Goal: Transaction & Acquisition: Purchase product/service

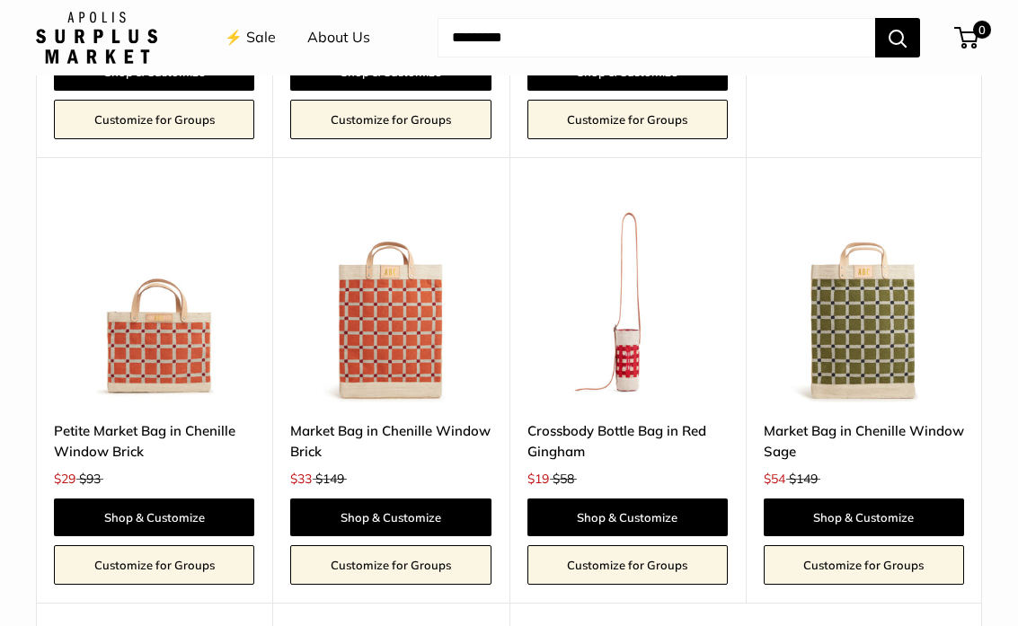
scroll to position [3019, 0]
click at [155, 421] on link "Petite Market Bag in Chenille Window Brick" at bounding box center [154, 442] width 200 height 42
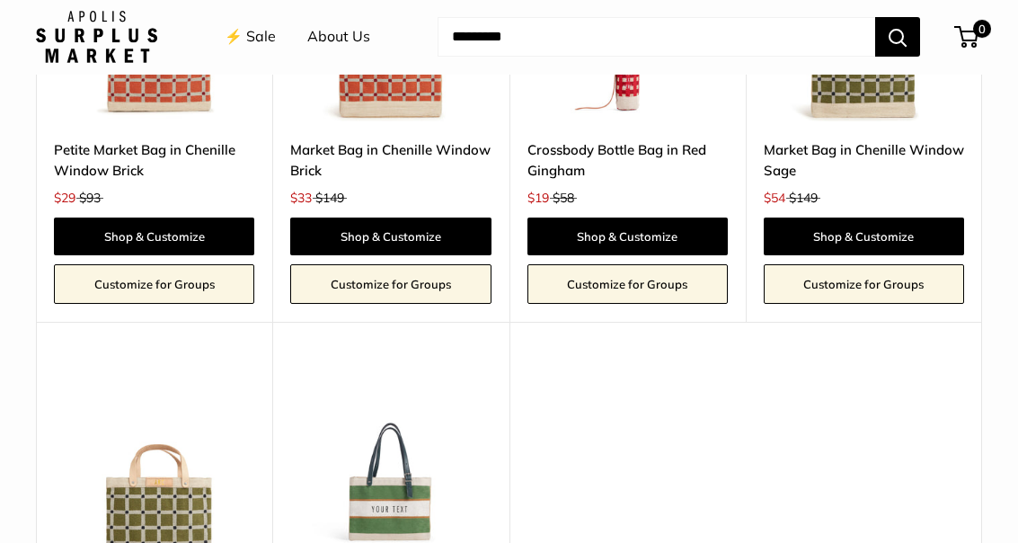
scroll to position [3300, 0]
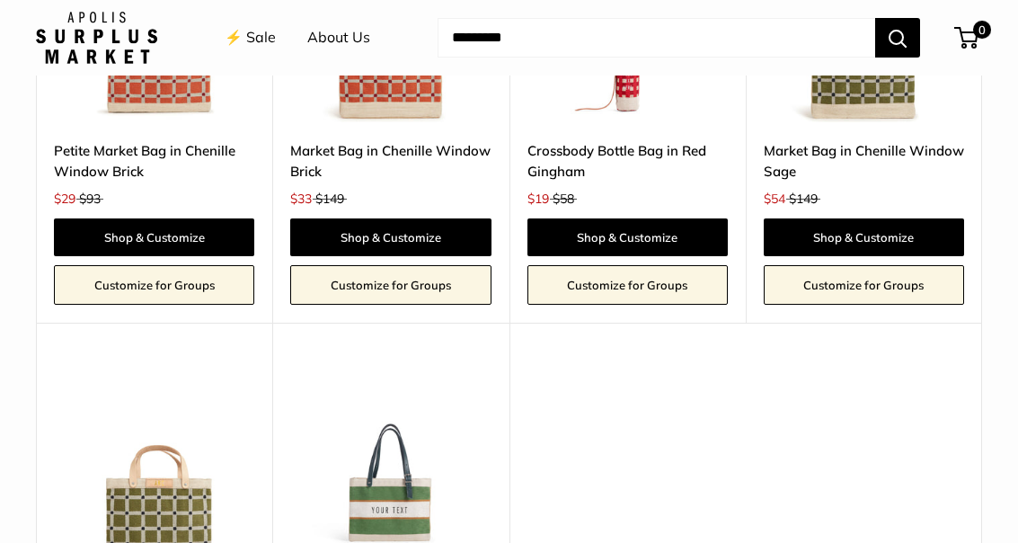
click at [180, 461] on img at bounding box center [154, 467] width 200 height 200
click at [175, 481] on img at bounding box center [154, 467] width 200 height 200
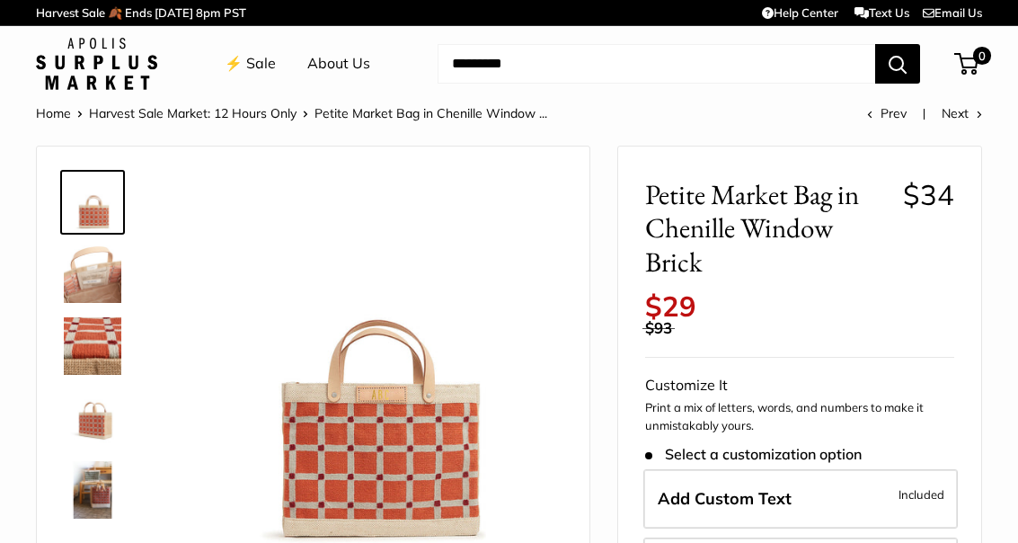
click at [114, 271] on img at bounding box center [93, 274] width 58 height 58
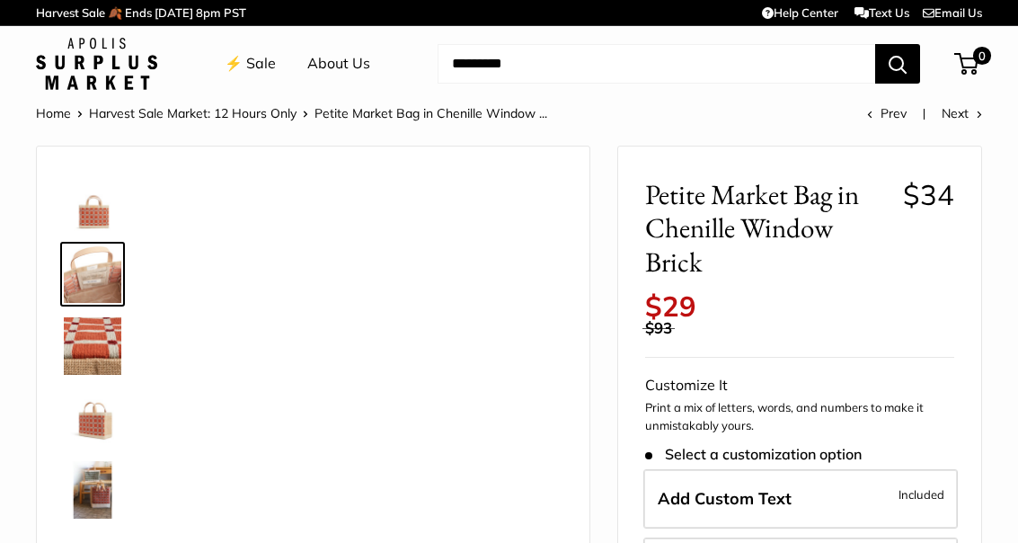
click at [102, 351] on img at bounding box center [93, 346] width 58 height 58
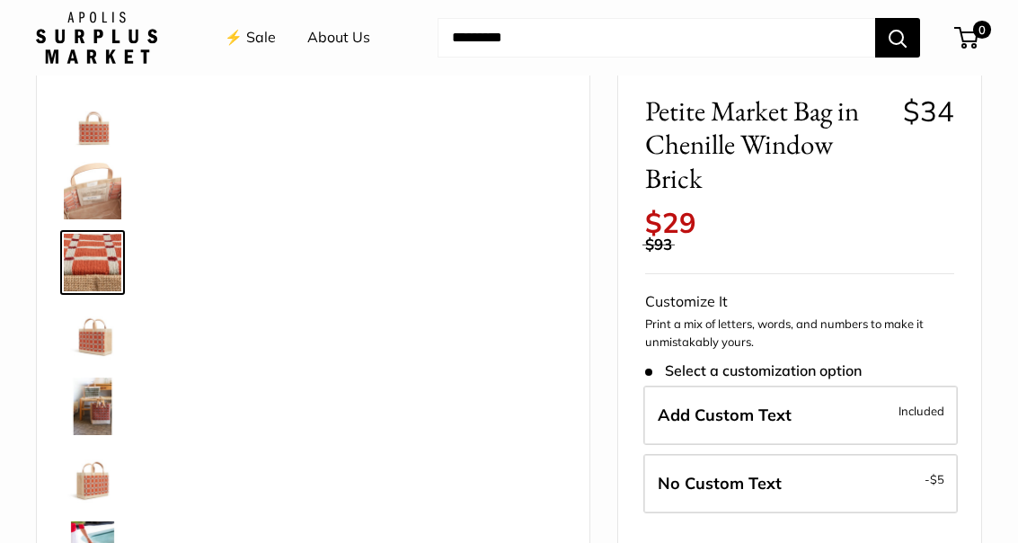
scroll to position [83, 0]
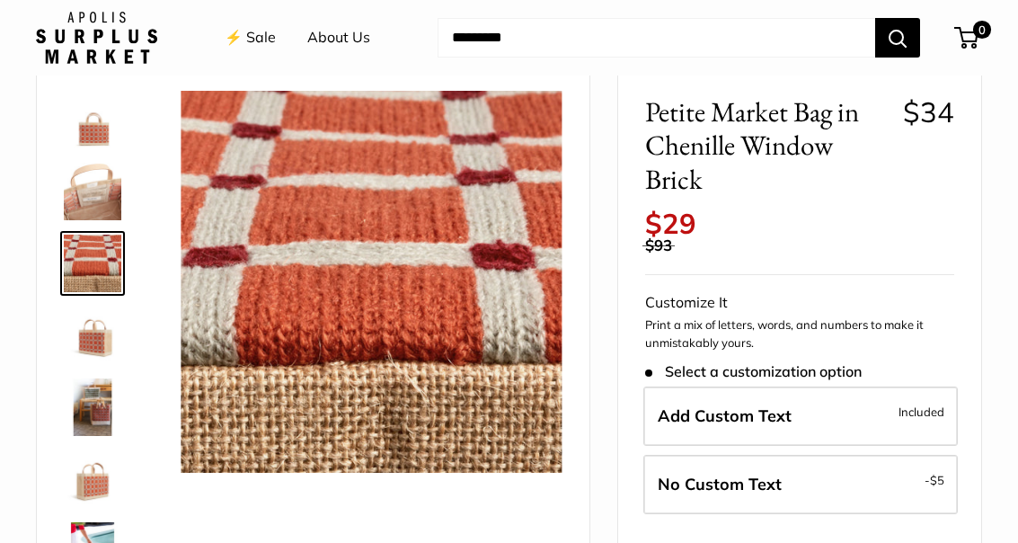
click at [104, 355] on img at bounding box center [93, 335] width 58 height 58
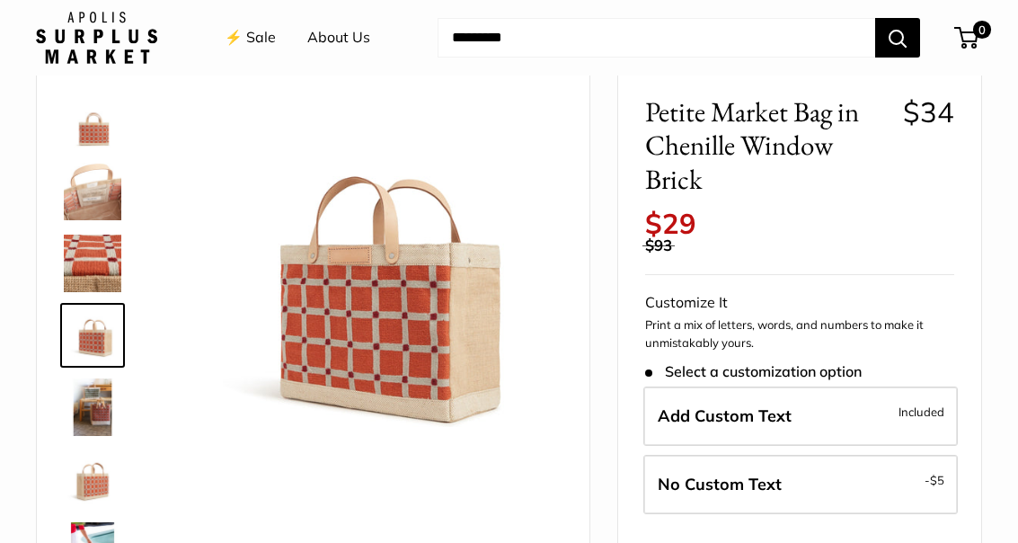
click at [117, 266] on img at bounding box center [93, 264] width 58 height 58
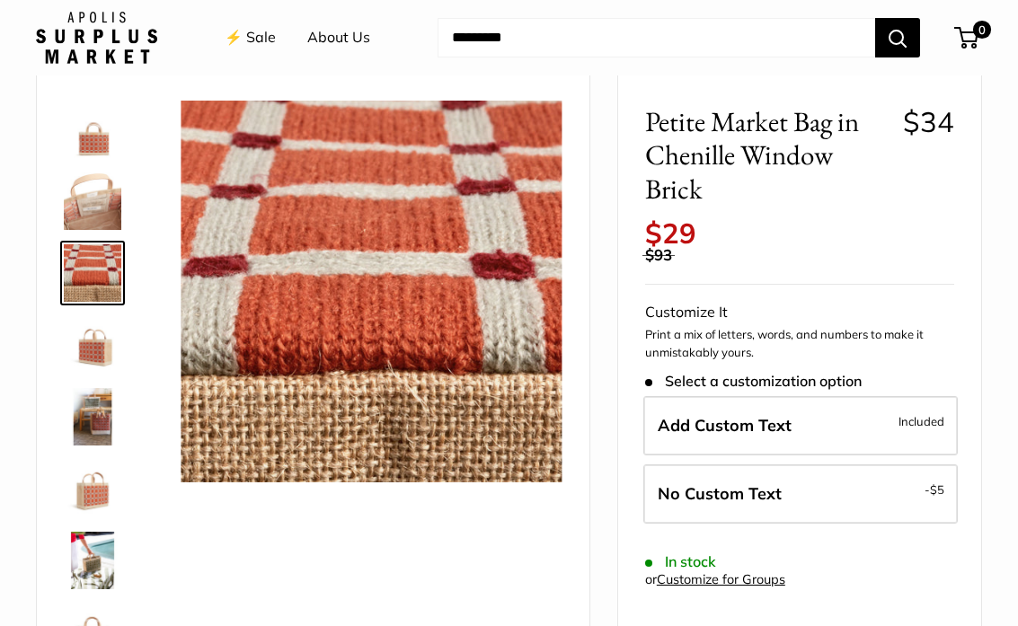
scroll to position [75, 0]
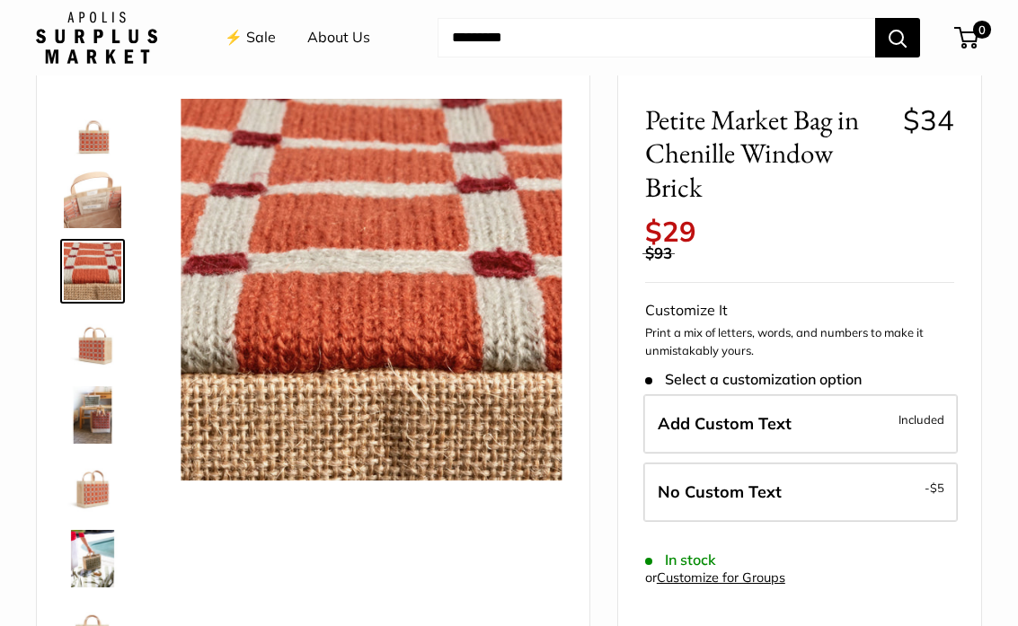
click at [118, 427] on img at bounding box center [93, 415] width 58 height 58
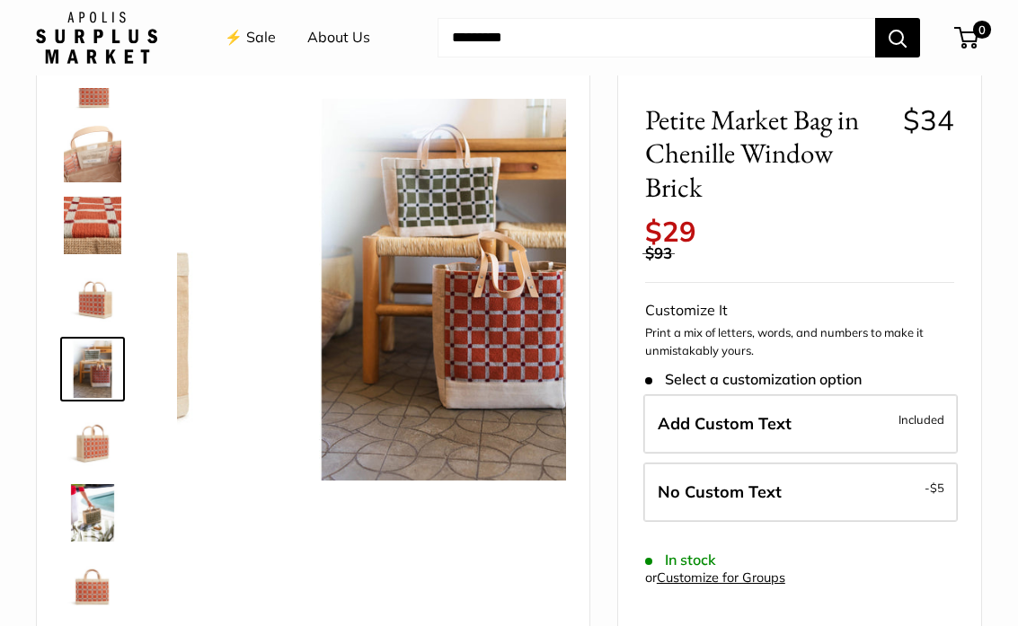
scroll to position [56, 0]
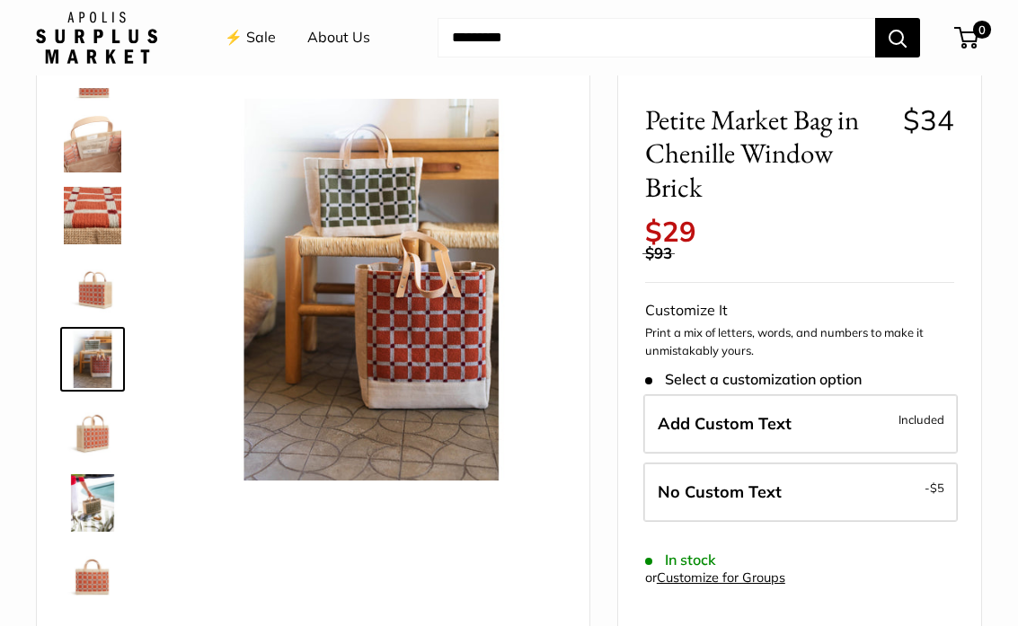
click at [109, 443] on img at bounding box center [93, 432] width 58 height 58
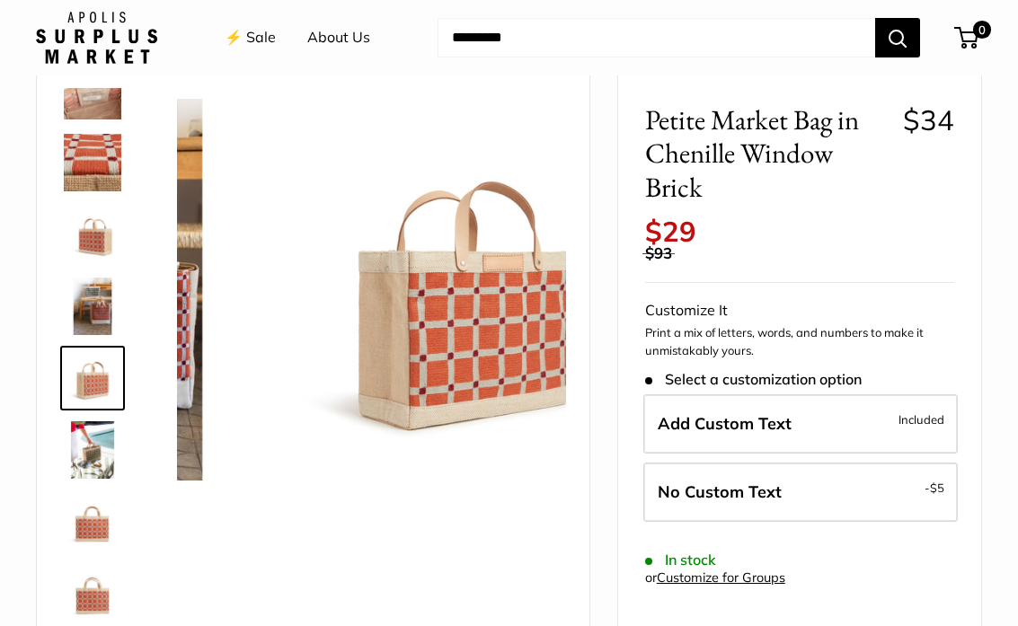
scroll to position [115, 0]
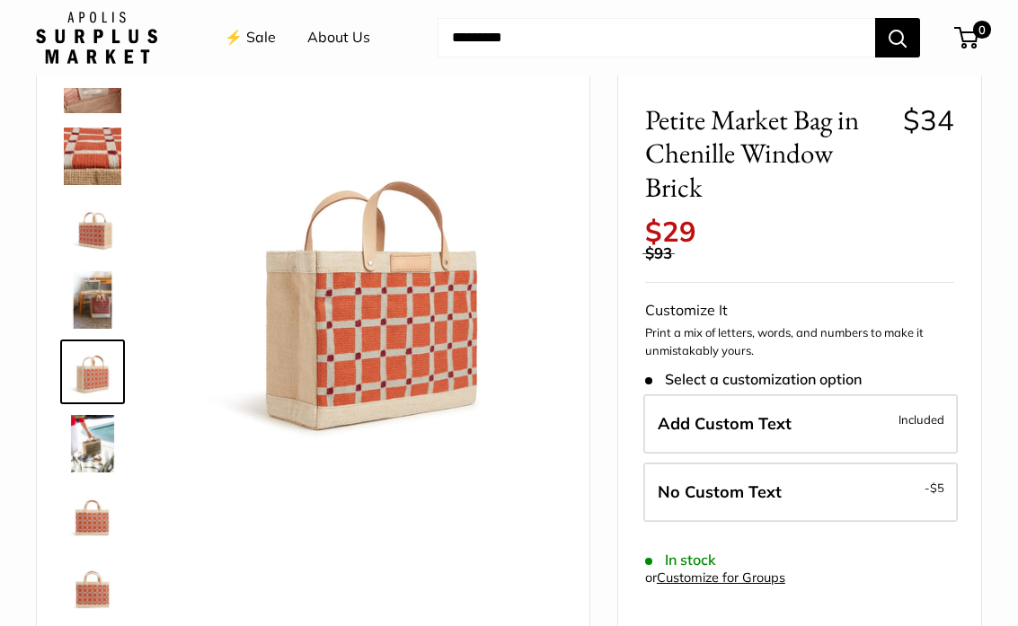
click at [102, 519] on img at bounding box center [93, 516] width 58 height 58
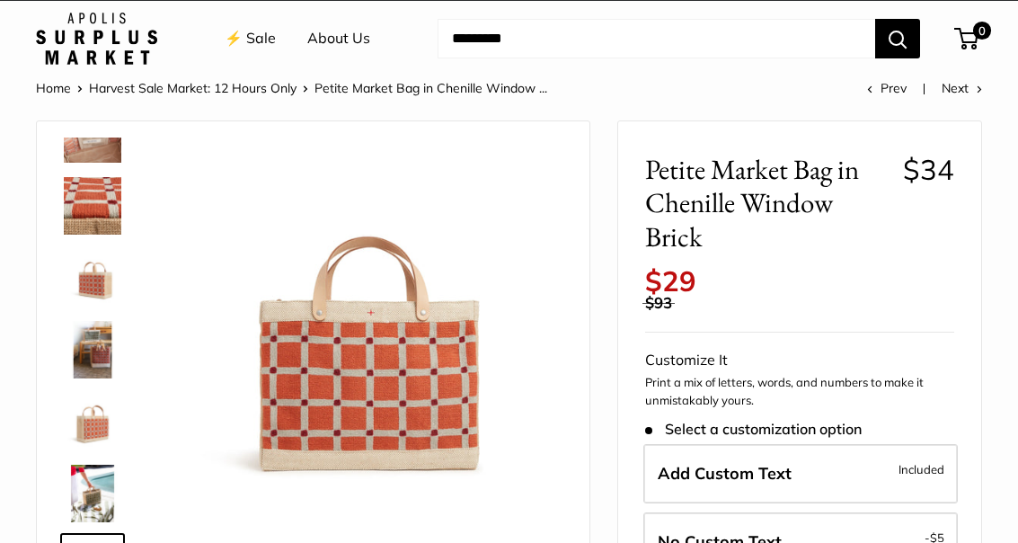
scroll to position [0, 0]
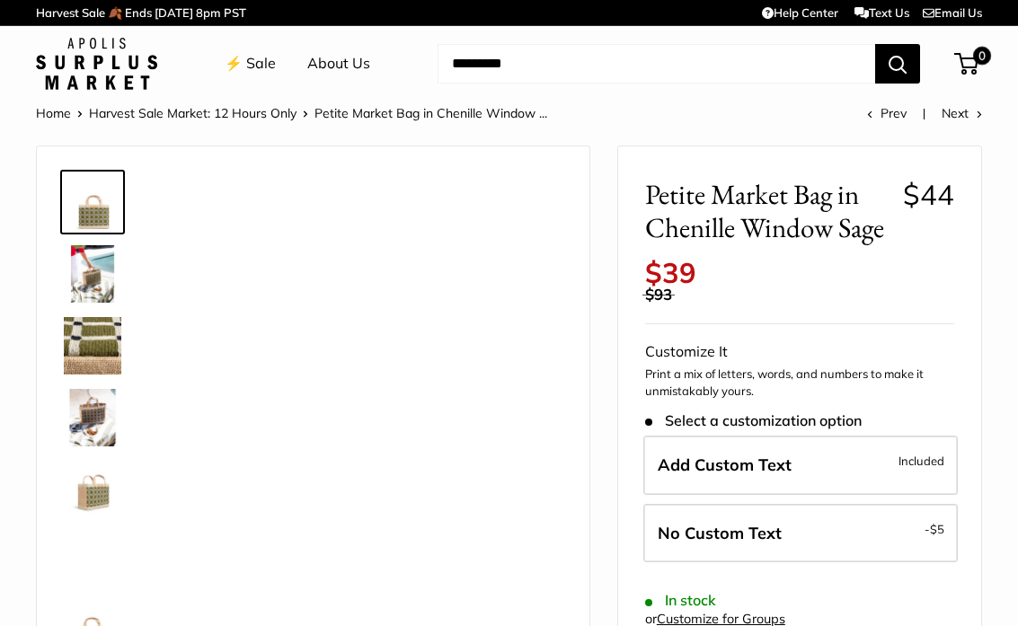
scroll to position [51, 0]
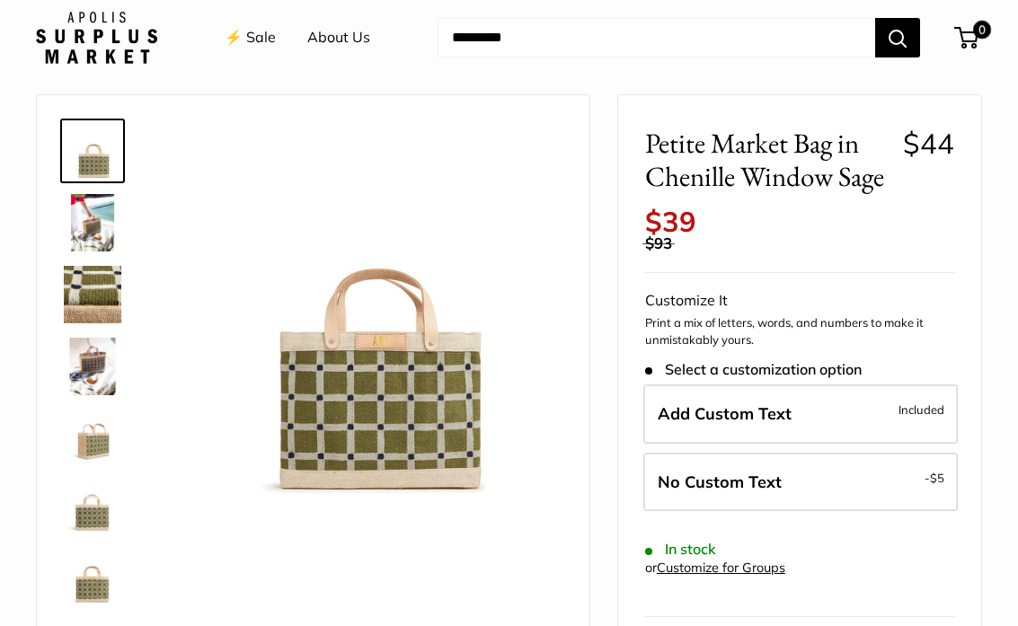
click at [429, 372] on img at bounding box center [372, 313] width 382 height 382
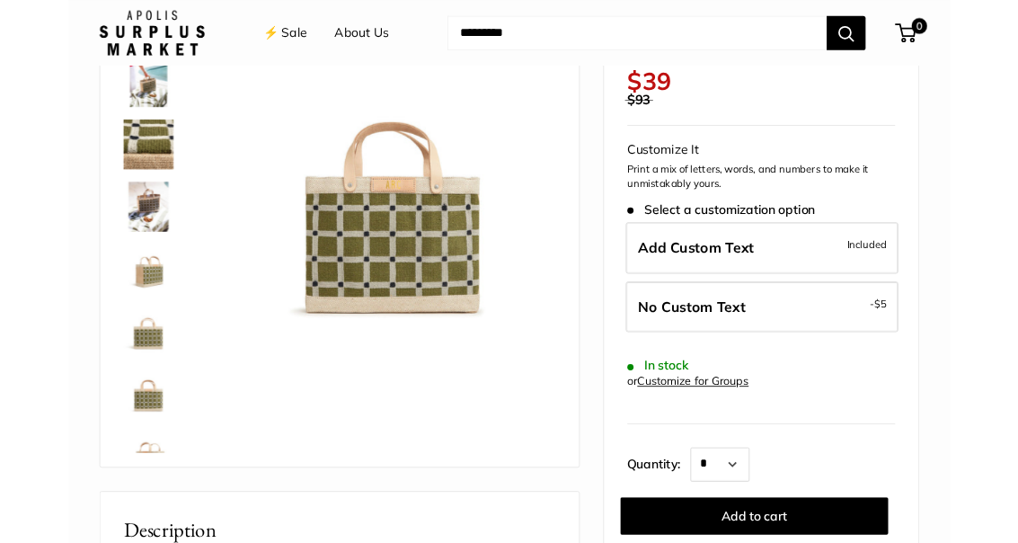
scroll to position [177, 0]
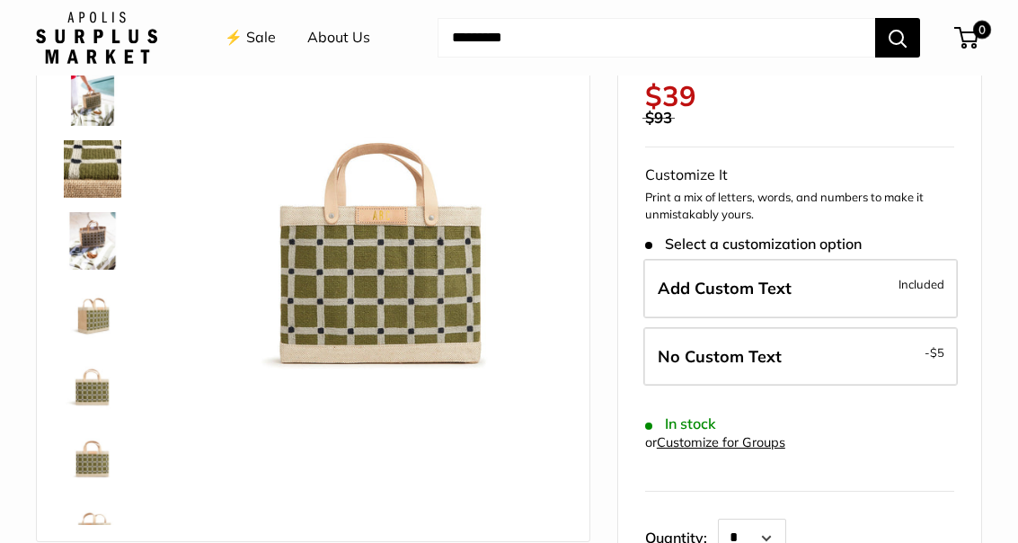
click at [465, 297] on img at bounding box center [372, 187] width 382 height 382
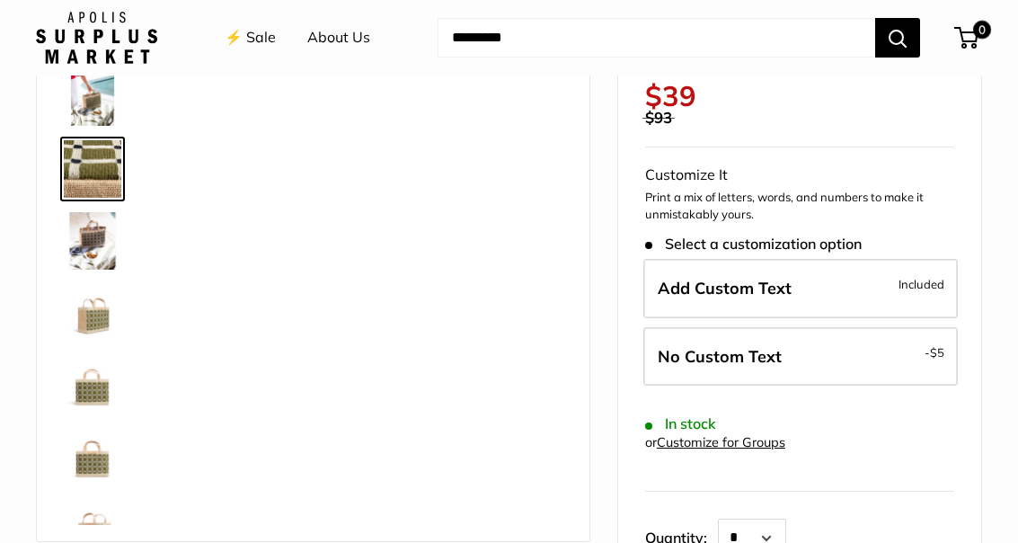
click at [337, 344] on div at bounding box center [371, 187] width 389 height 389
click at [103, 176] on img at bounding box center [93, 169] width 58 height 58
click at [105, 195] on img at bounding box center [93, 169] width 58 height 58
click at [105, 196] on img at bounding box center [93, 169] width 58 height 58
click at [114, 181] on img at bounding box center [93, 169] width 58 height 58
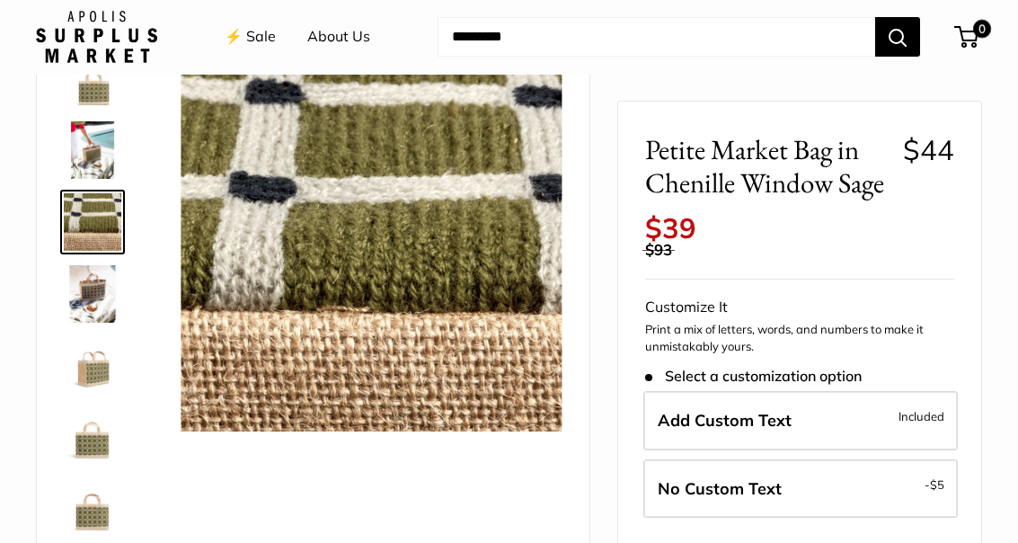
scroll to position [0, 0]
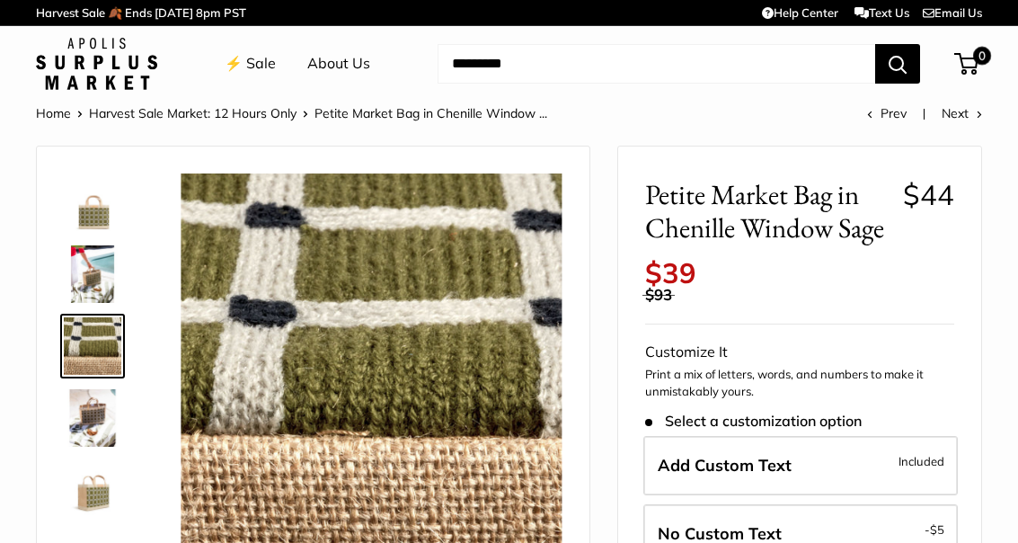
click at [758, 523] on span "No Custom Text" at bounding box center [720, 533] width 124 height 21
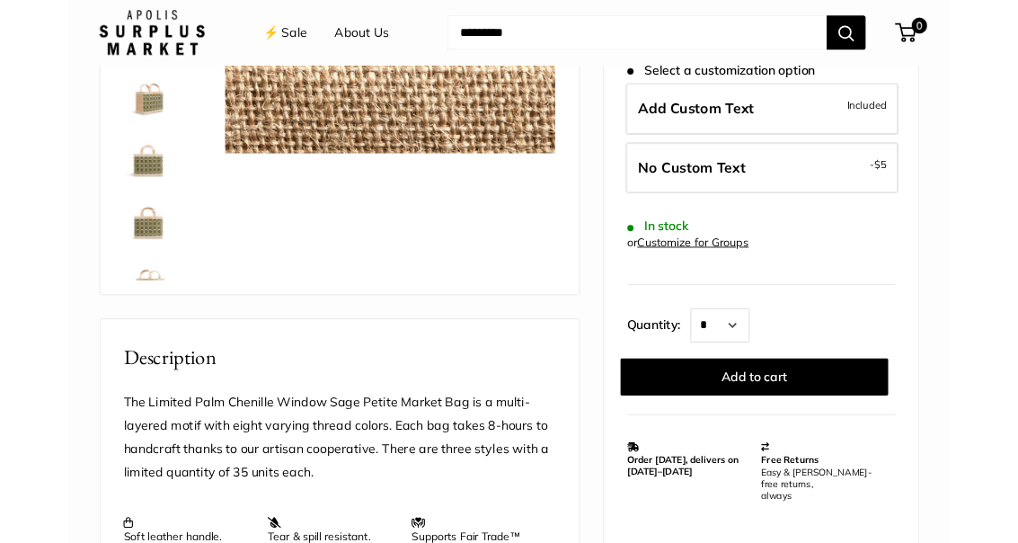
scroll to position [377, 0]
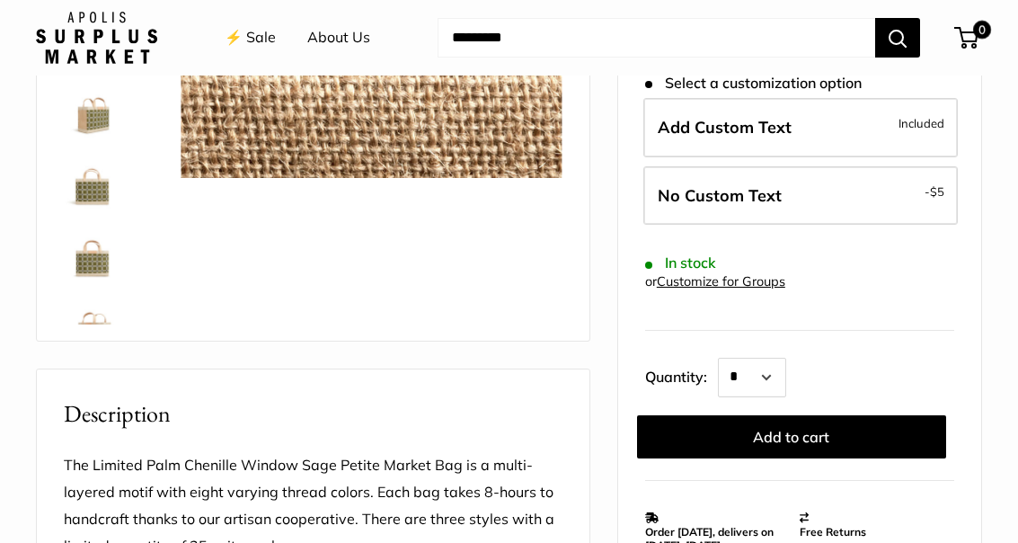
click at [792, 431] on button "Add to cart" at bounding box center [791, 435] width 309 height 43
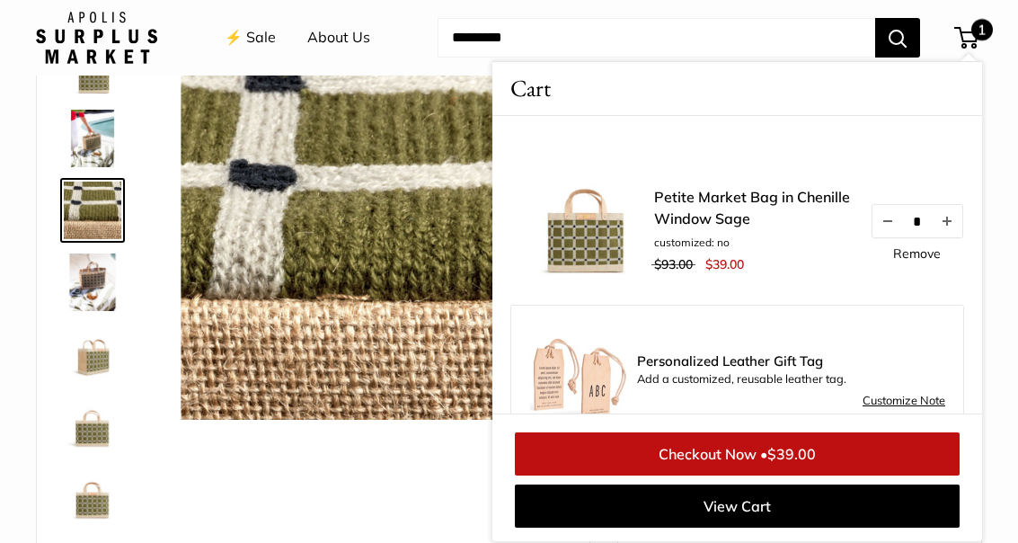
scroll to position [0, 0]
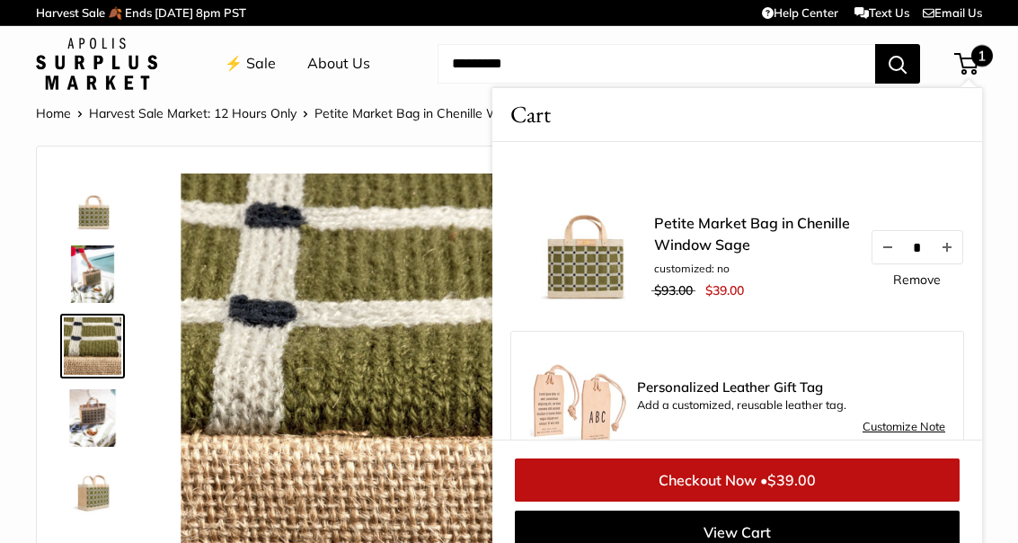
click at [333, 288] on img at bounding box center [372, 364] width 382 height 382
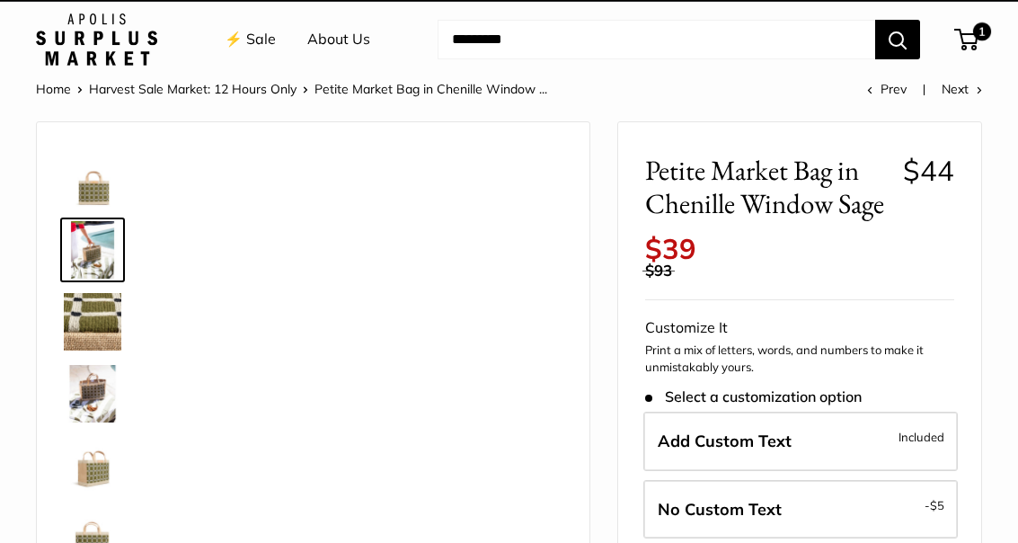
click at [89, 391] on img at bounding box center [93, 394] width 58 height 58
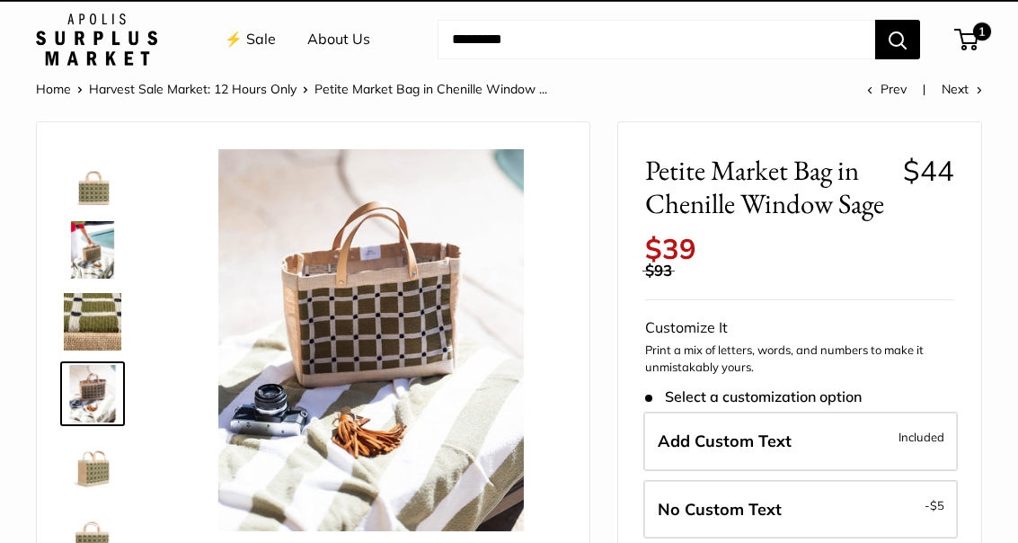
click at [111, 481] on img at bounding box center [93, 466] width 58 height 58
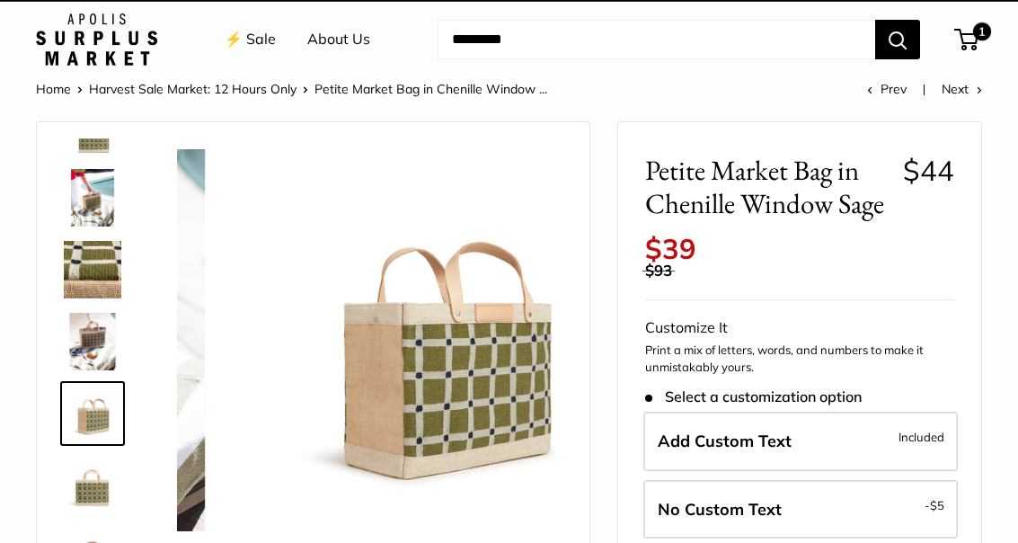
scroll to position [56, 0]
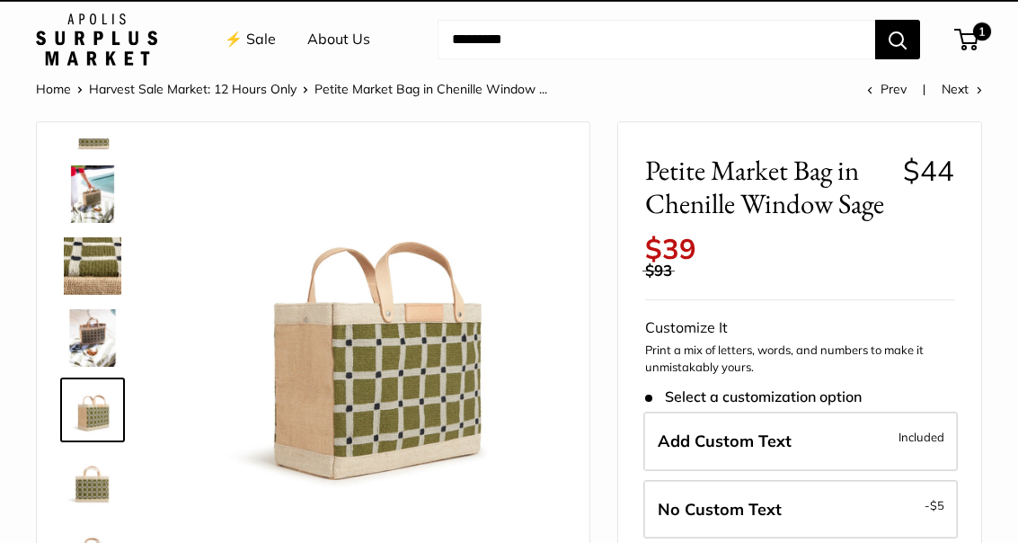
click at [439, 321] on img at bounding box center [372, 340] width 382 height 382
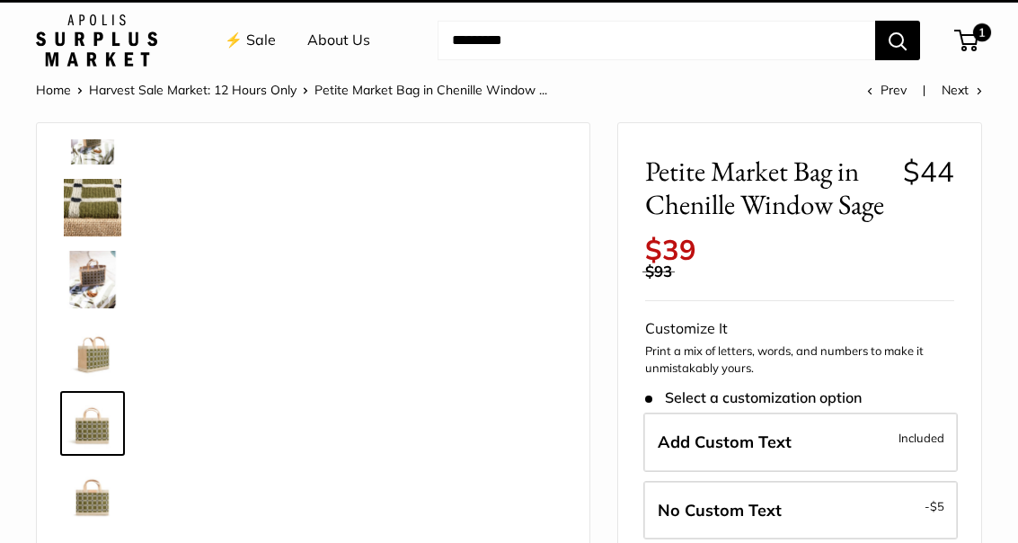
scroll to position [0, 0]
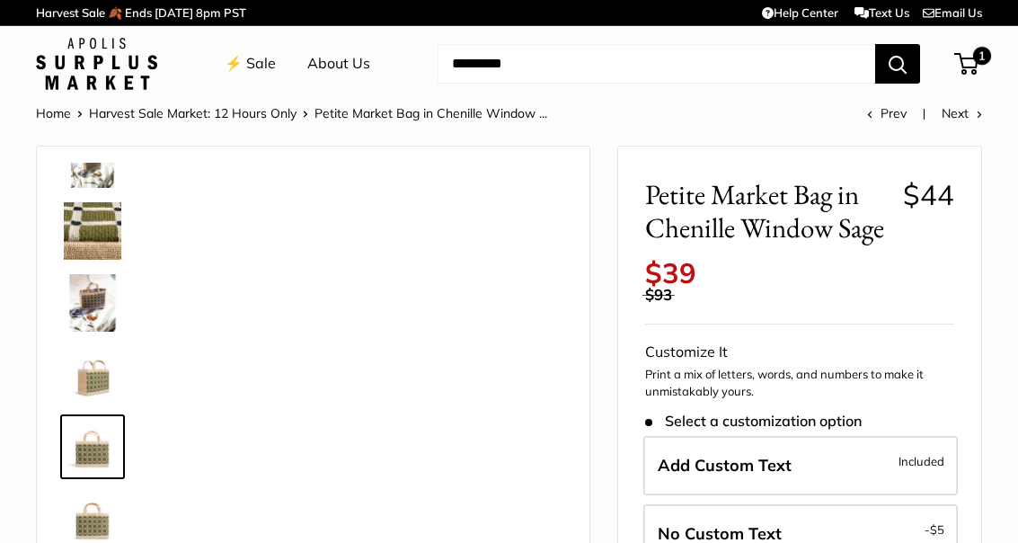
click at [257, 66] on link "⚡️ Sale" at bounding box center [250, 63] width 51 height 27
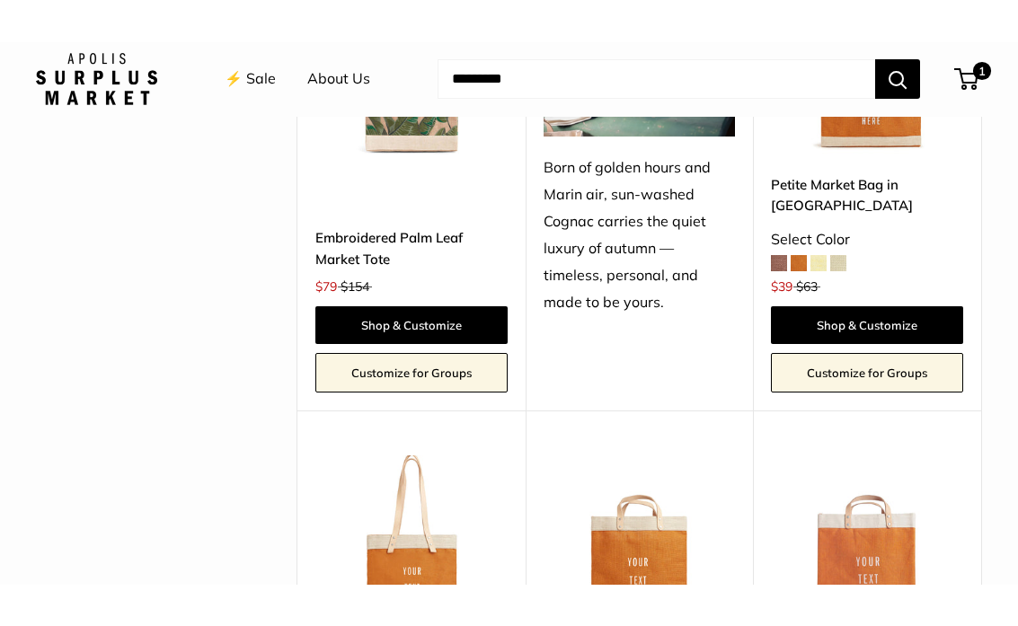
scroll to position [1937, 0]
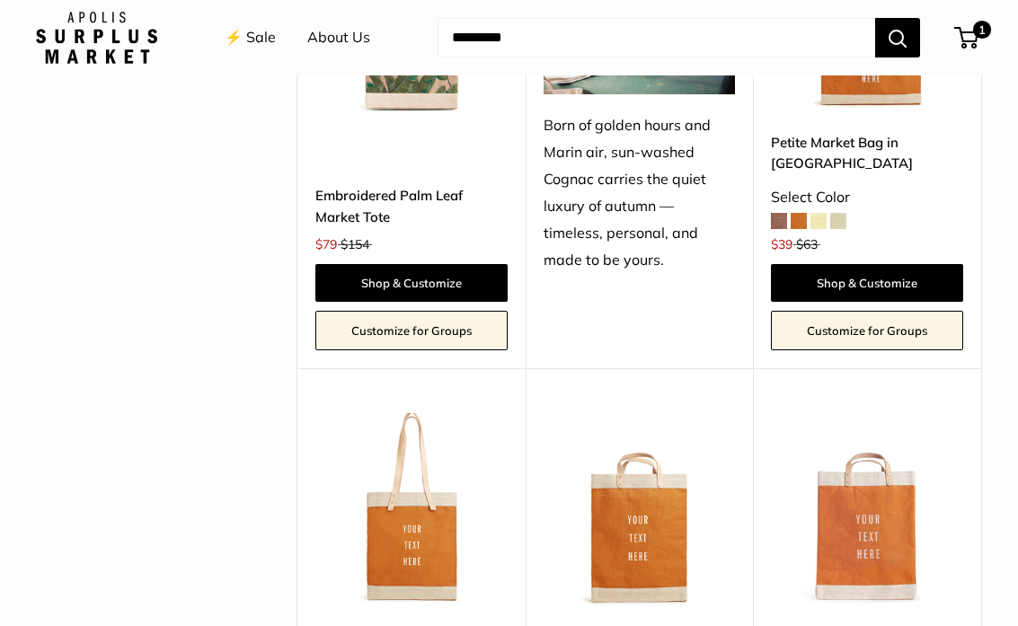
click at [423, 264] on link "Shop & Customize" at bounding box center [411, 283] width 192 height 38
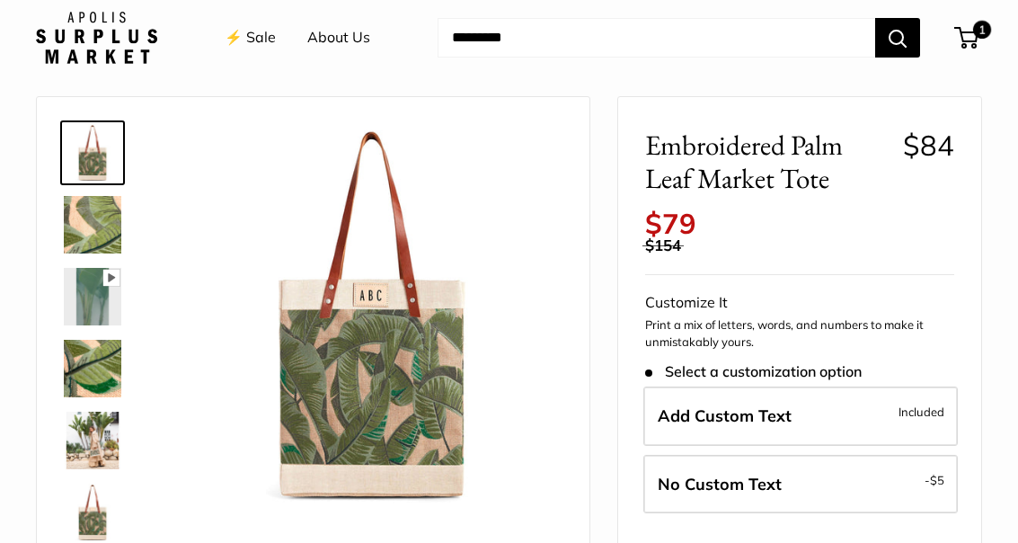
click at [427, 364] on img at bounding box center [372, 315] width 382 height 382
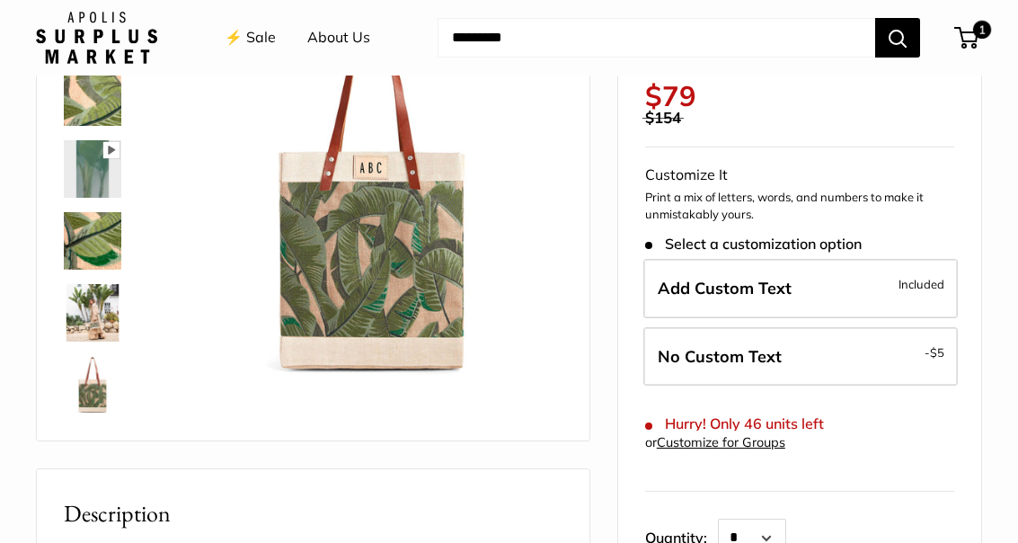
click at [427, 364] on img at bounding box center [372, 187] width 382 height 382
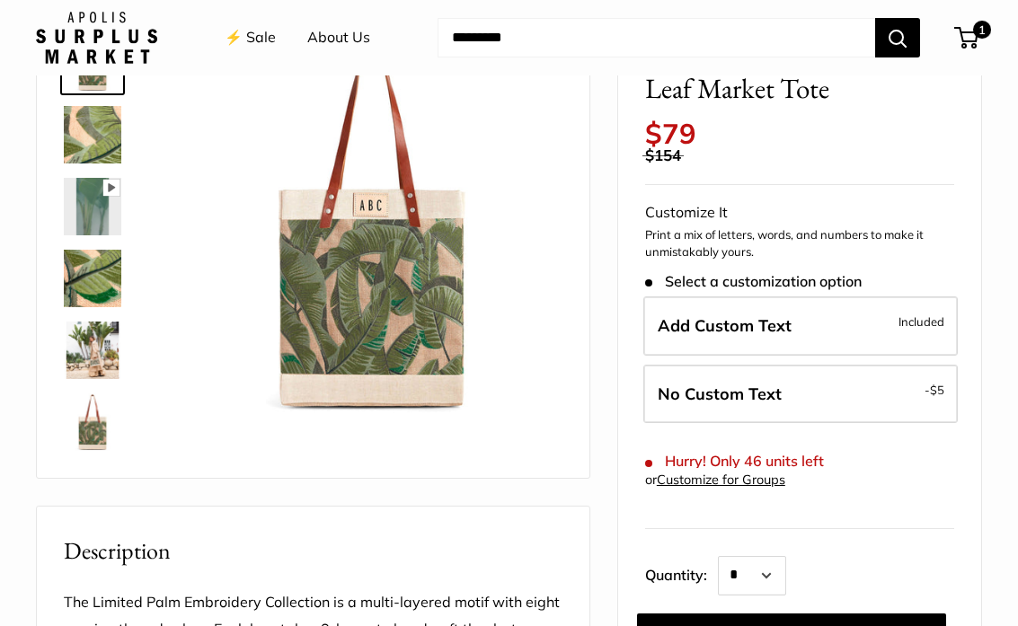
scroll to position [140, 0]
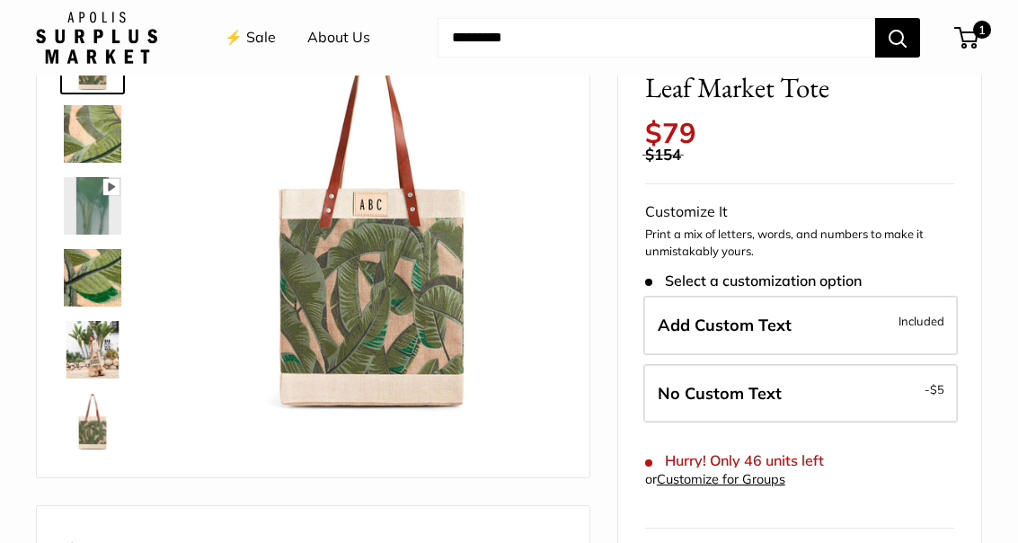
click at [112, 354] on img at bounding box center [93, 350] width 58 height 58
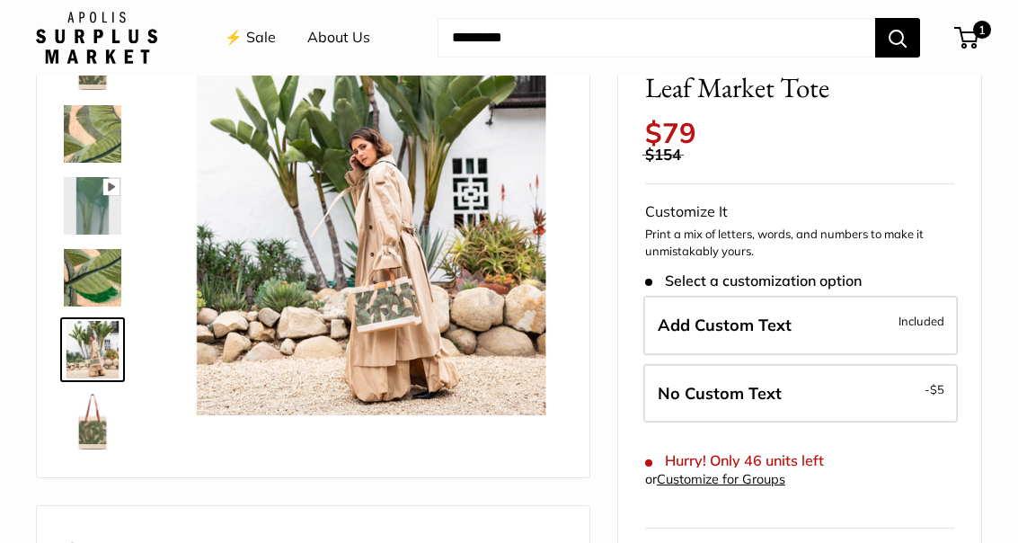
click at [418, 290] on img at bounding box center [372, 224] width 382 height 382
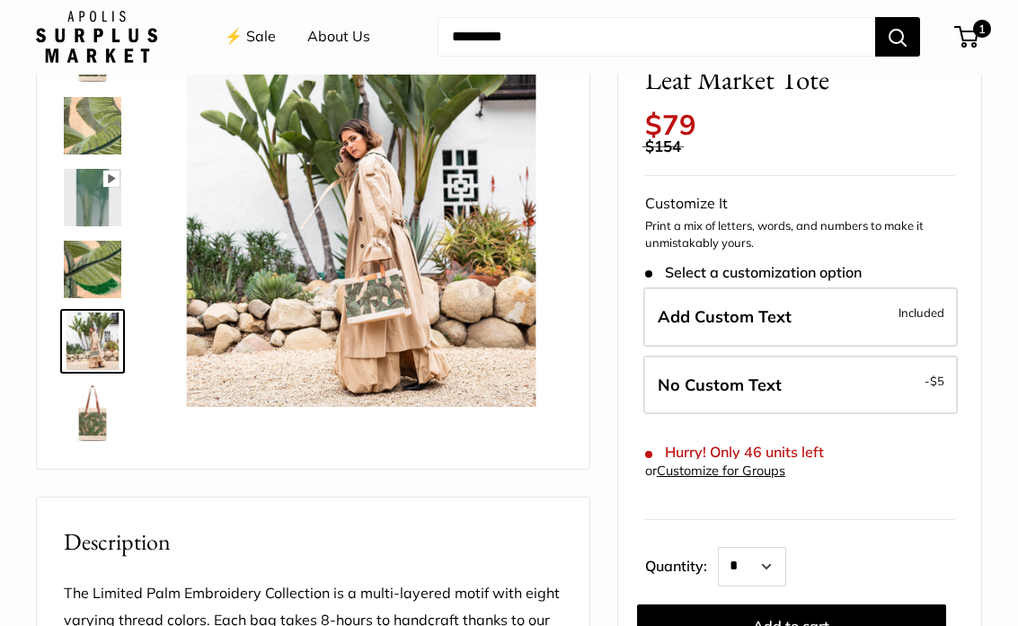
scroll to position [148, 0]
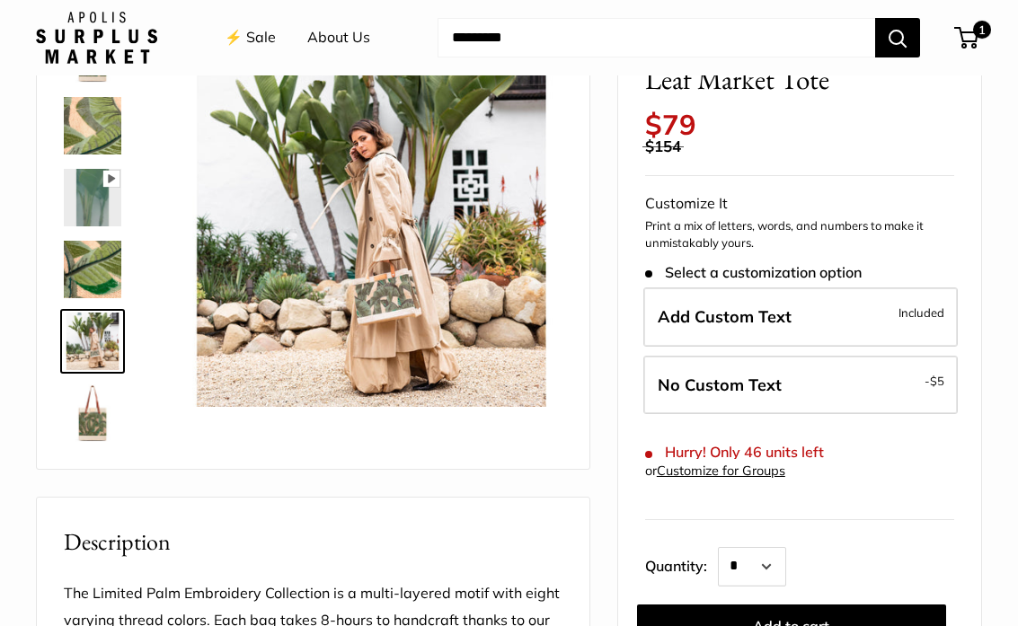
click at [111, 436] on img at bounding box center [93, 414] width 58 height 58
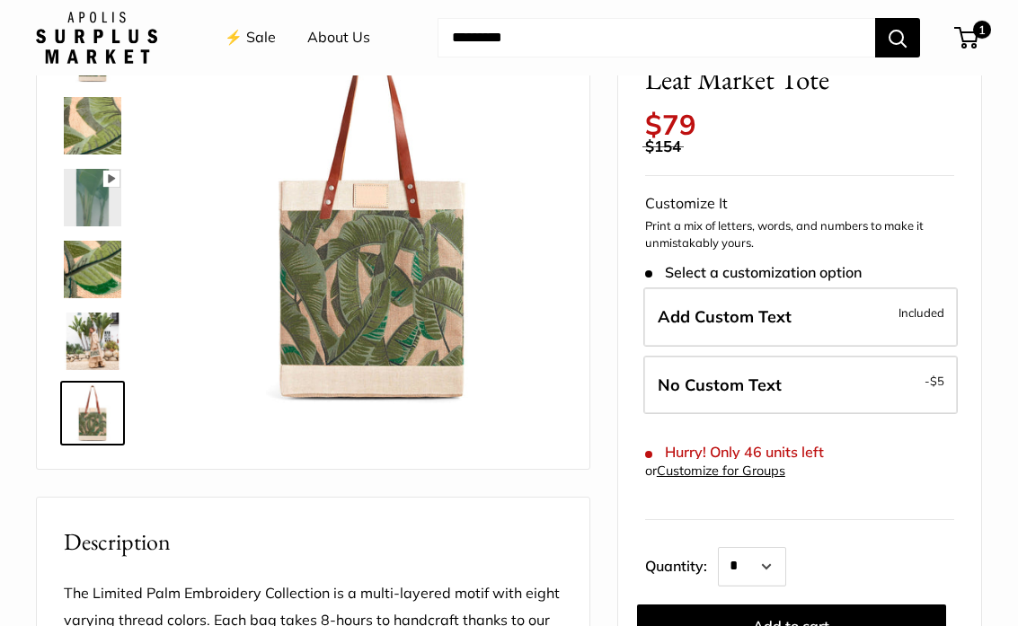
click at [456, 259] on img at bounding box center [372, 216] width 382 height 382
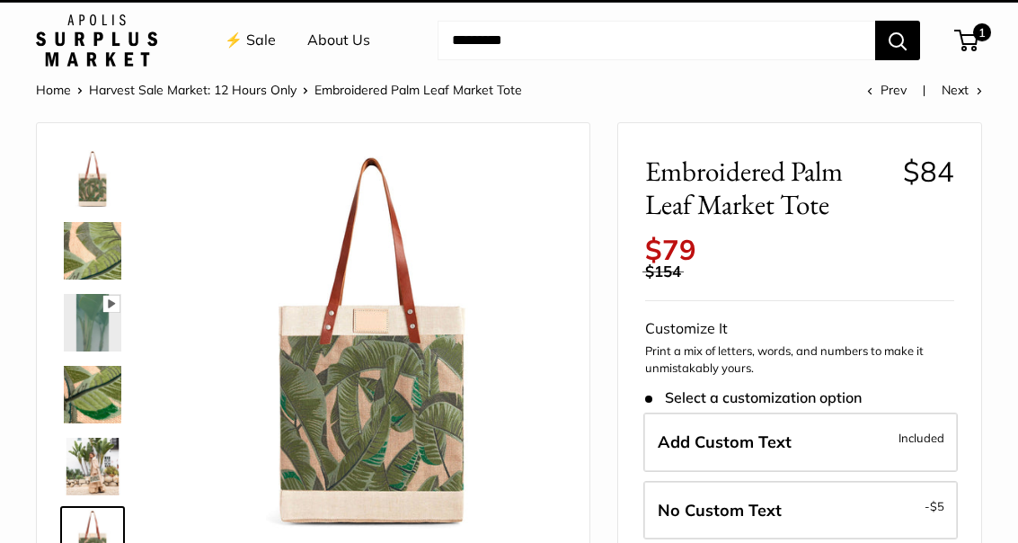
scroll to position [0, 0]
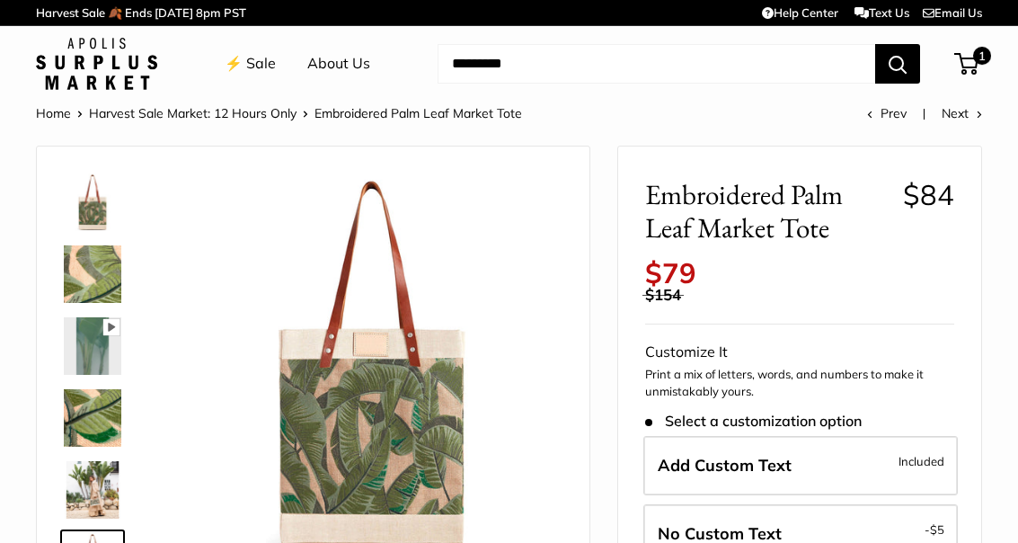
click at [261, 67] on link "⚡️ Sale" at bounding box center [250, 63] width 51 height 27
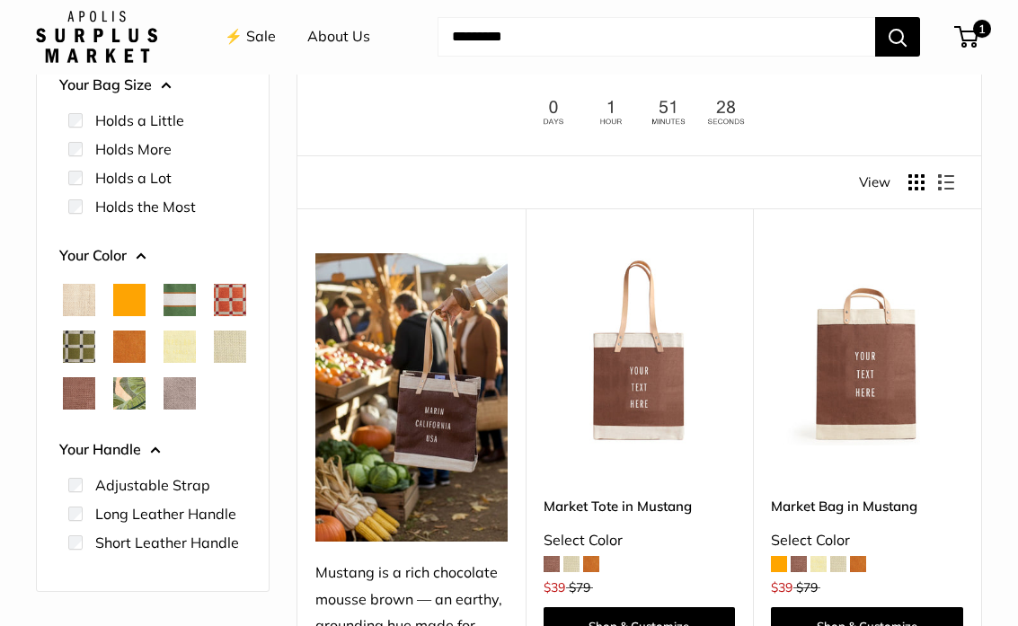
scroll to position [141, 0]
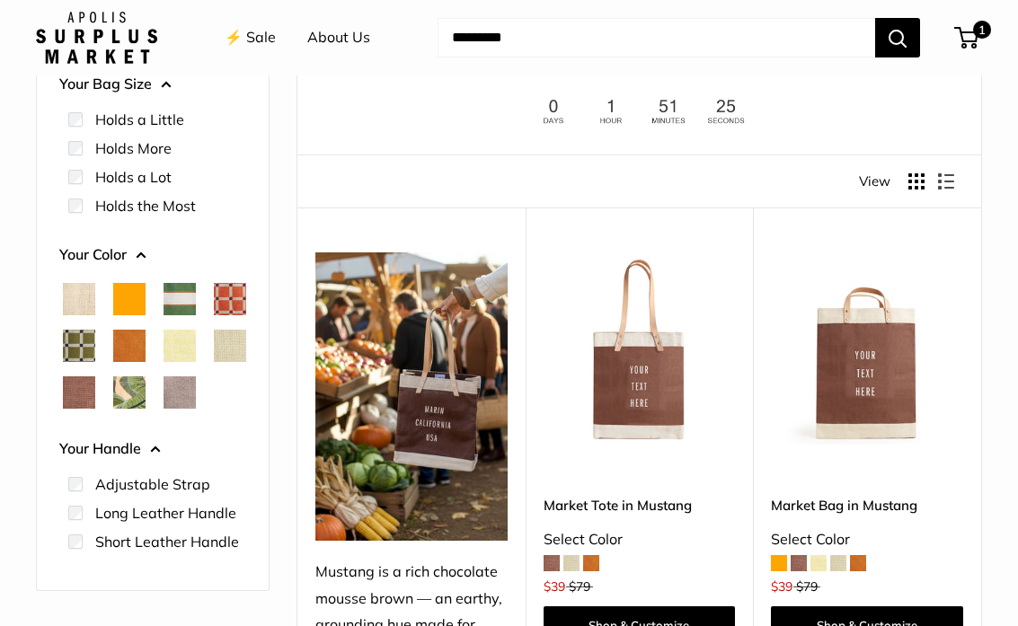
click at [214, 315] on span "Chenille Window Brick" at bounding box center [230, 299] width 32 height 32
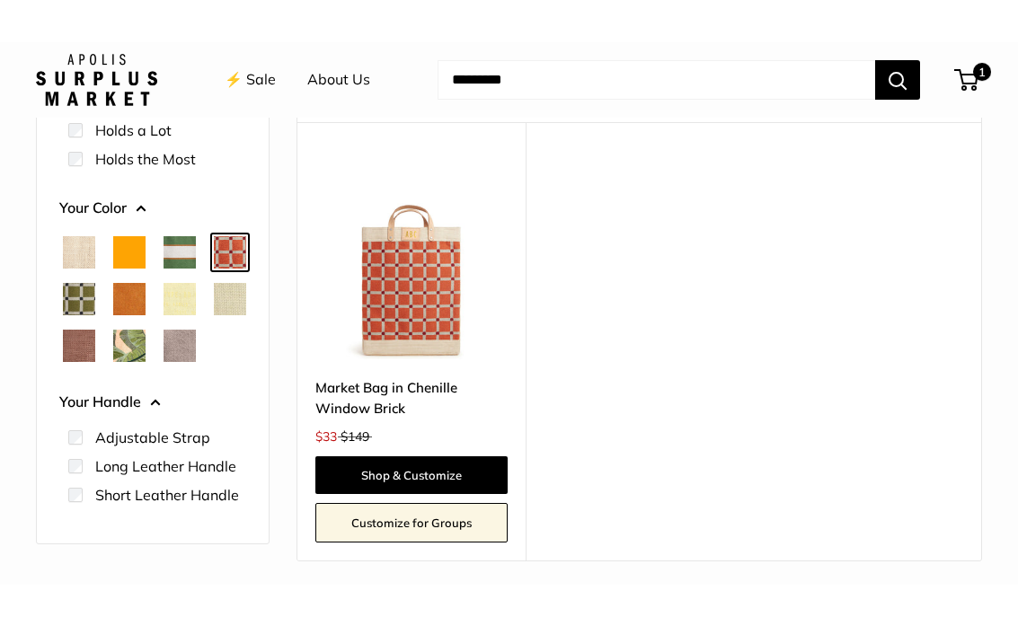
scroll to position [204, 0]
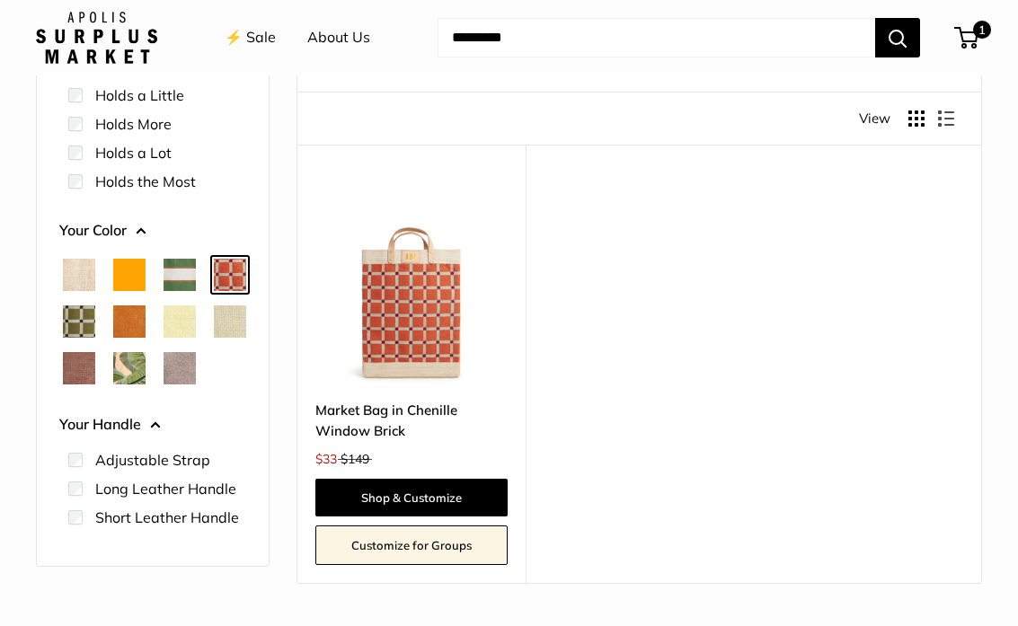
click at [95, 326] on span "Chenille Window Sage" at bounding box center [79, 321] width 32 height 32
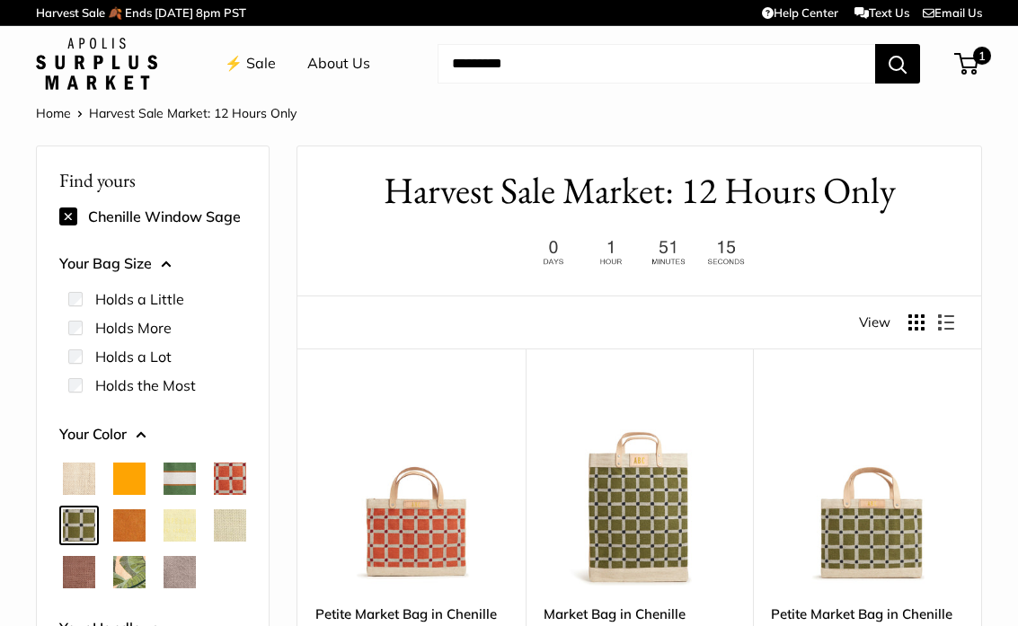
click at [96, 353] on label "Holds a Lot" at bounding box center [133, 357] width 76 height 22
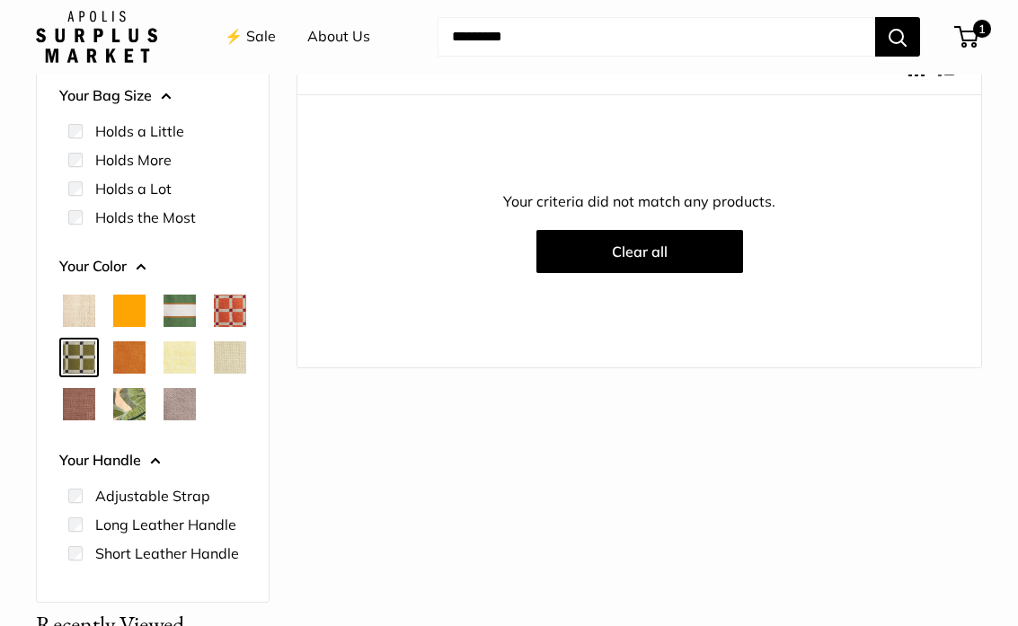
scroll to position [255, 0]
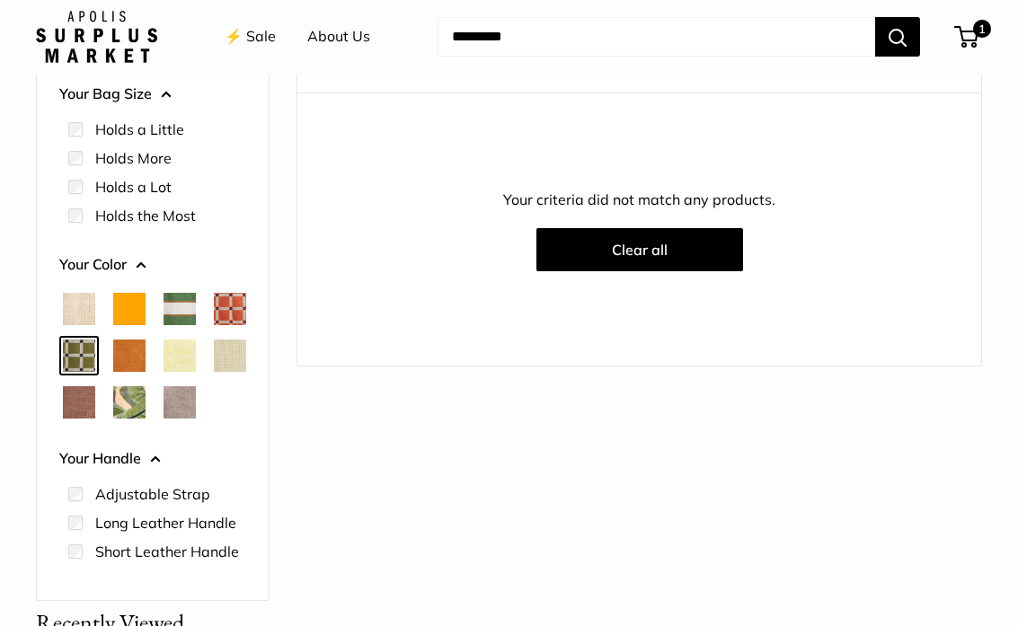
click at [214, 326] on span "Chenille Window Brick" at bounding box center [230, 310] width 32 height 32
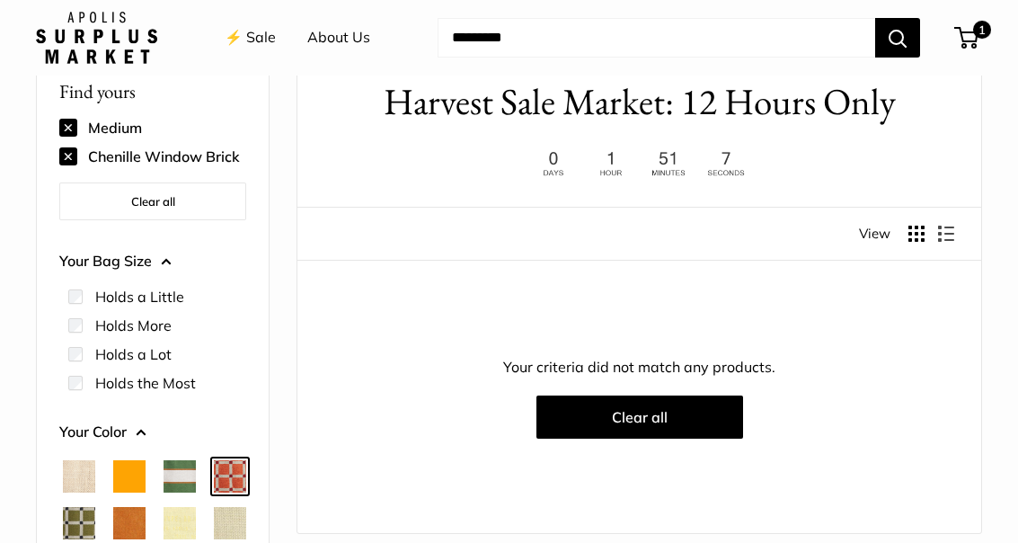
scroll to position [90, 0]
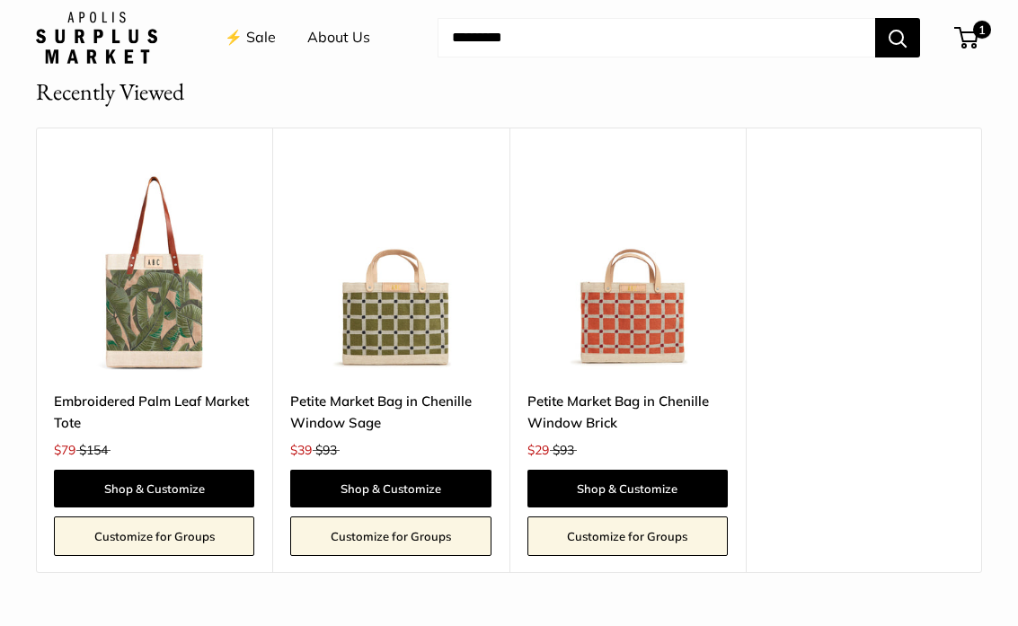
scroll to position [792, 0]
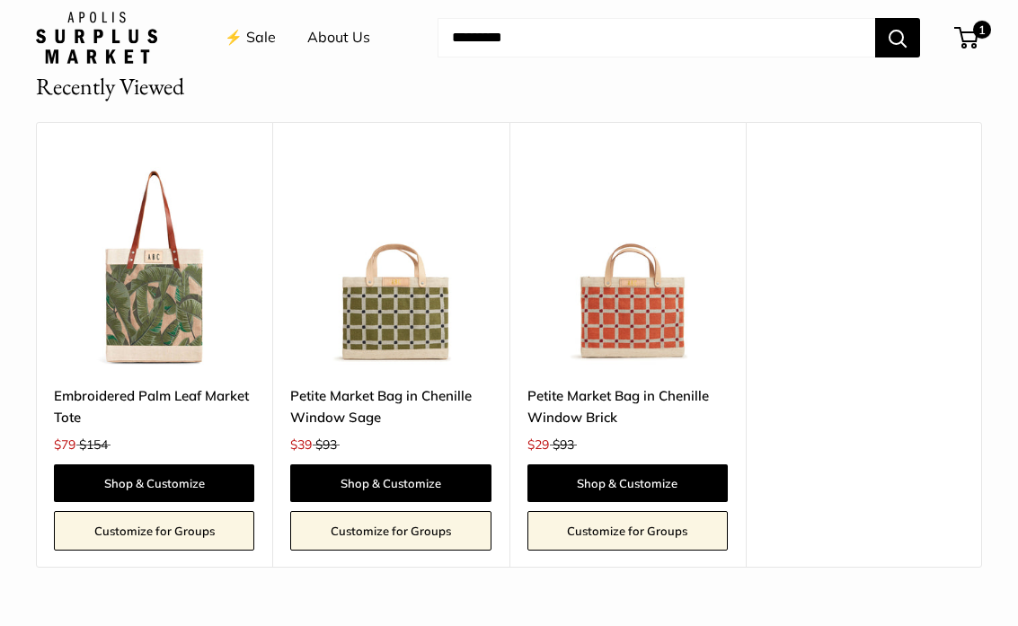
click at [667, 344] on img at bounding box center [627, 267] width 200 height 200
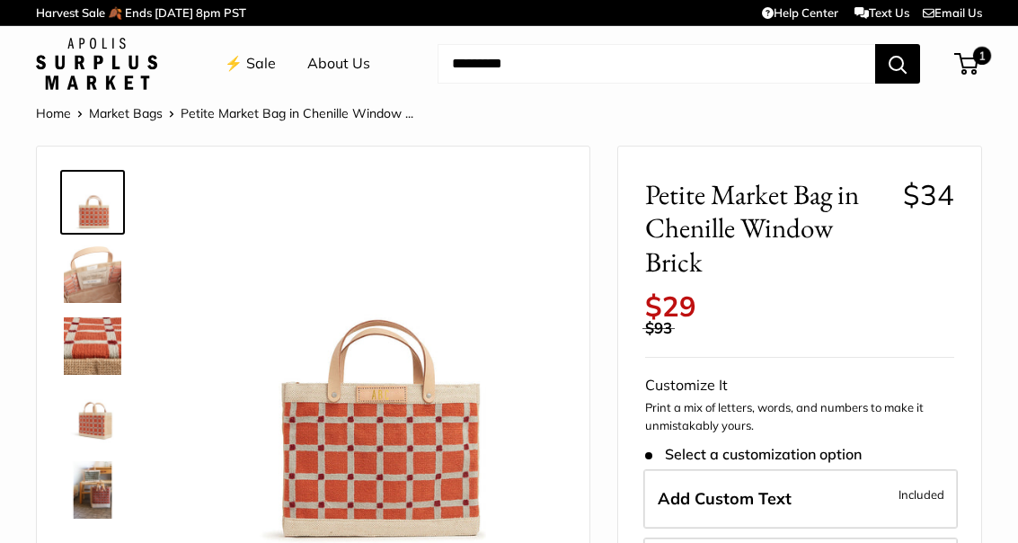
click at [437, 456] on img at bounding box center [372, 364] width 382 height 382
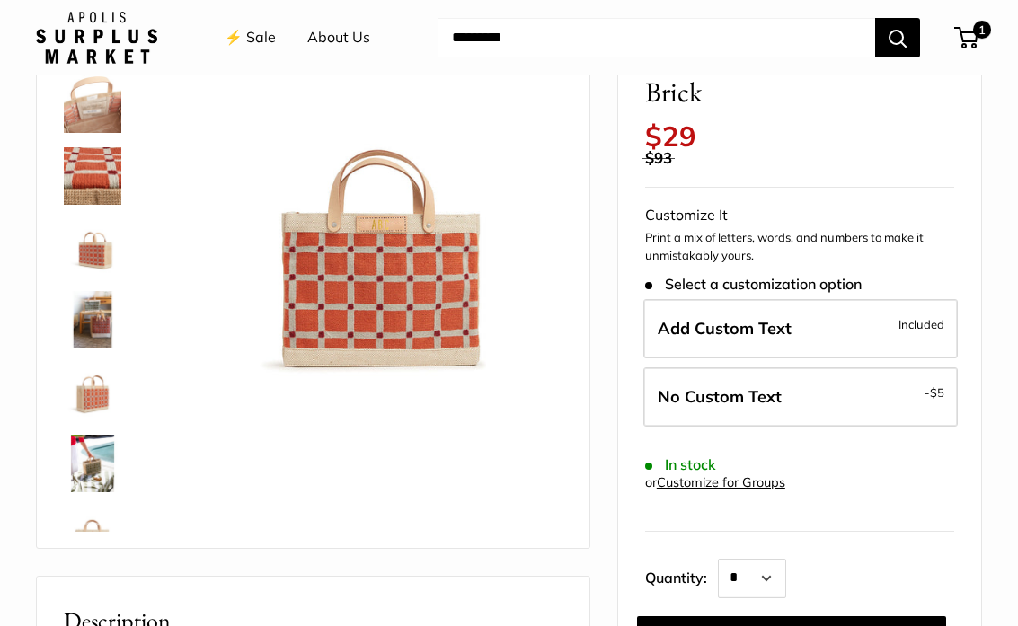
scroll to position [172, 0]
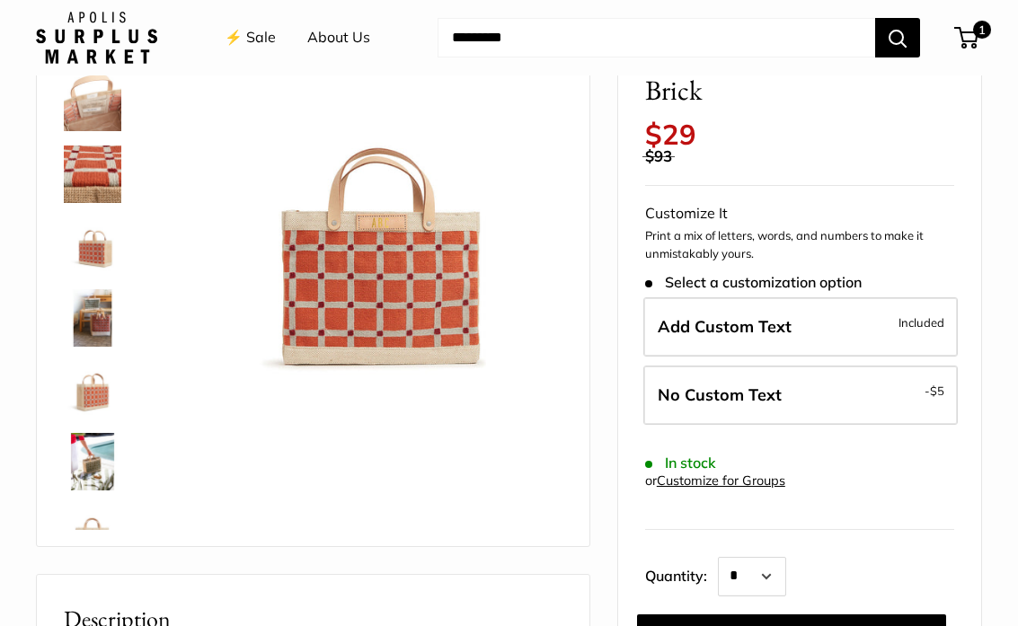
click at [447, 277] on img at bounding box center [372, 193] width 382 height 382
click at [446, 277] on img at bounding box center [372, 193] width 382 height 382
click at [463, 326] on img at bounding box center [372, 193] width 382 height 382
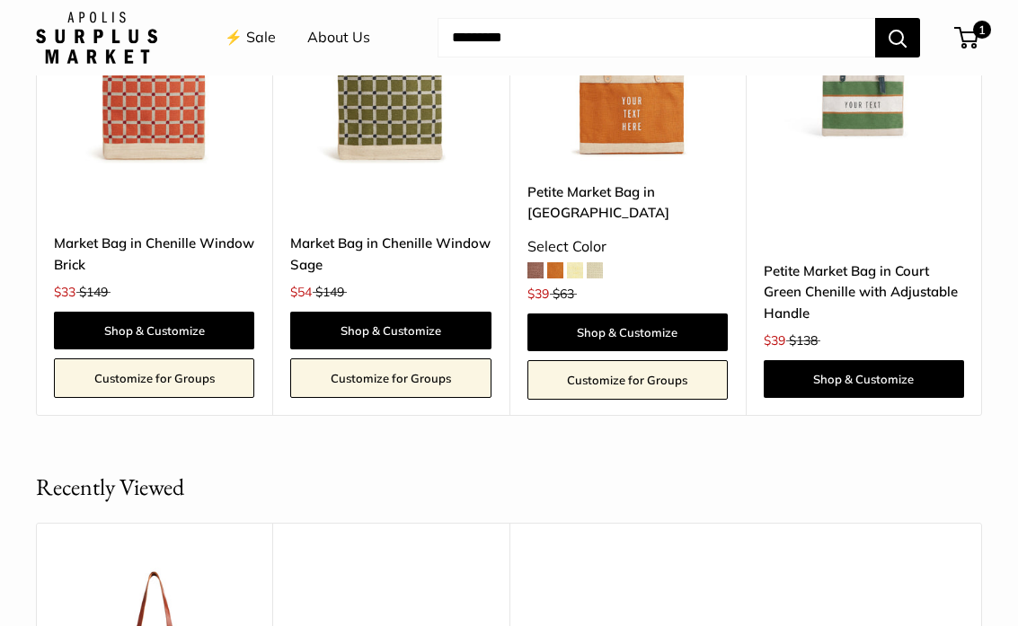
scroll to position [1970, 0]
